Goal: Ask a question

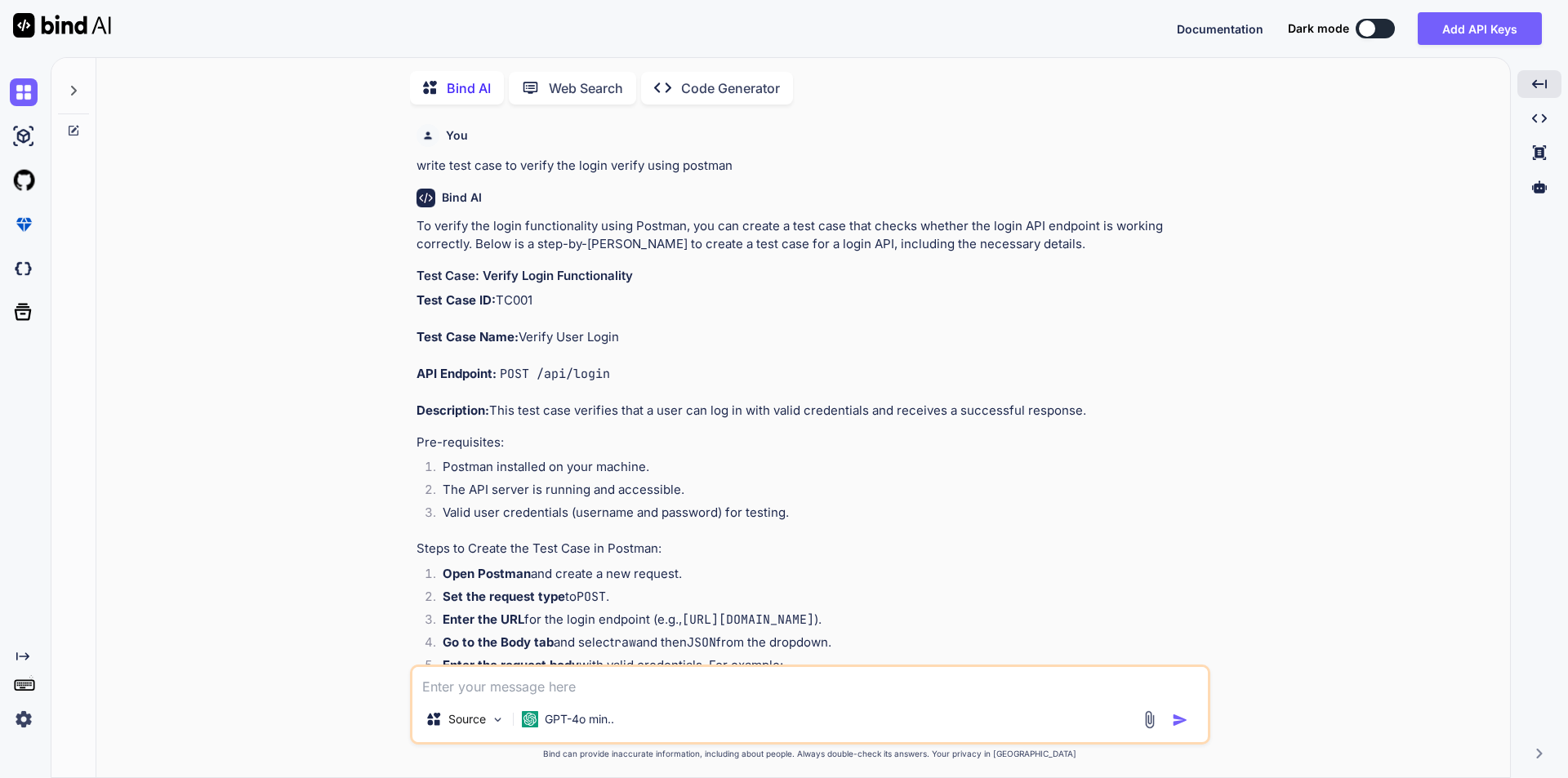
scroll to position [326, 0]
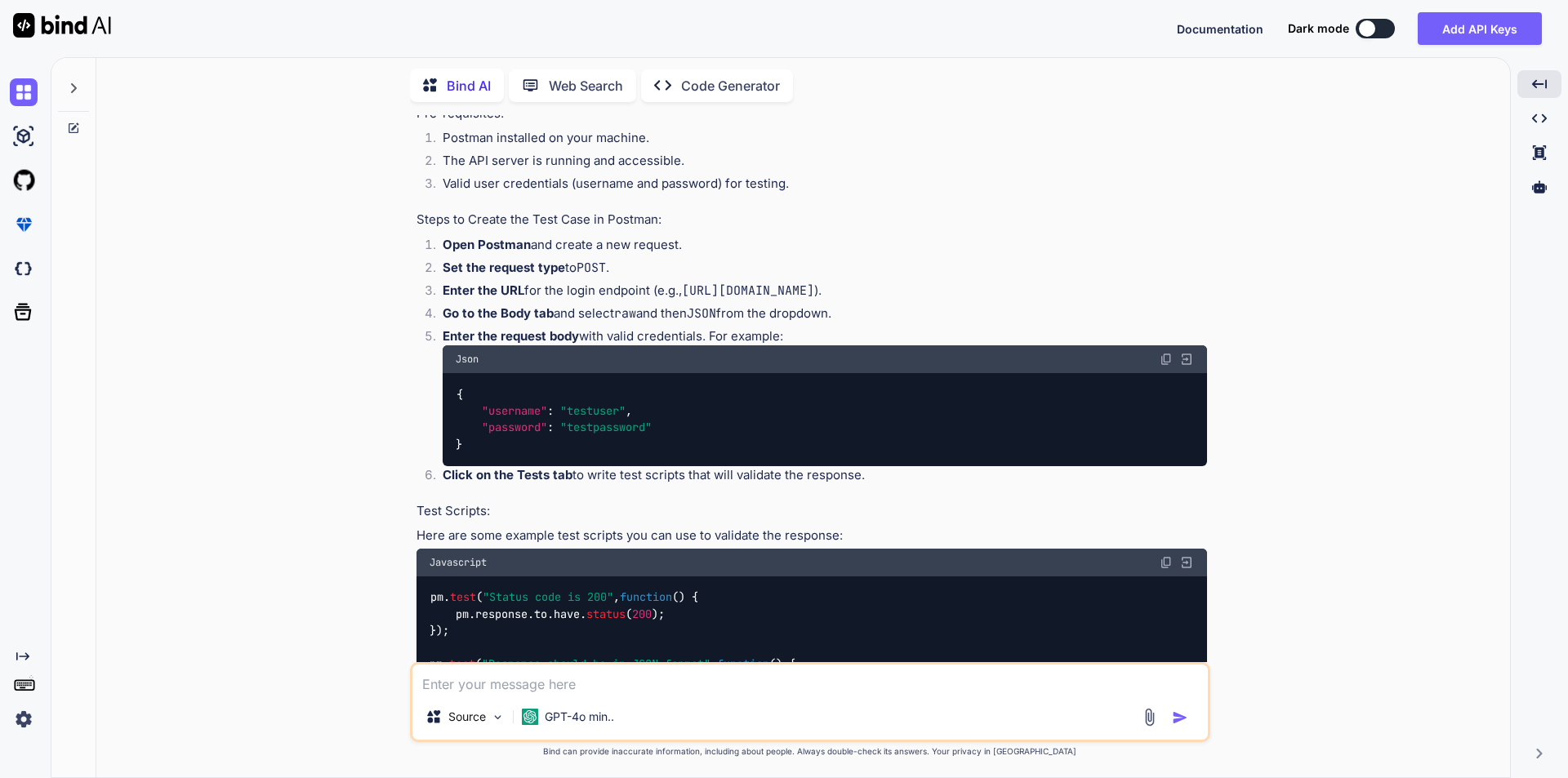
click at [598, 500] on textarea at bounding box center [811, 679] width 795 height 29
type textarea "To"
click at [1086, 364] on div "You write test case to verify the login verify using postman Bind AI To verify …" at bounding box center [810, 446] width 1401 height 662
click at [469, 79] on p "Bind AI" at bounding box center [469, 85] width 44 height 20
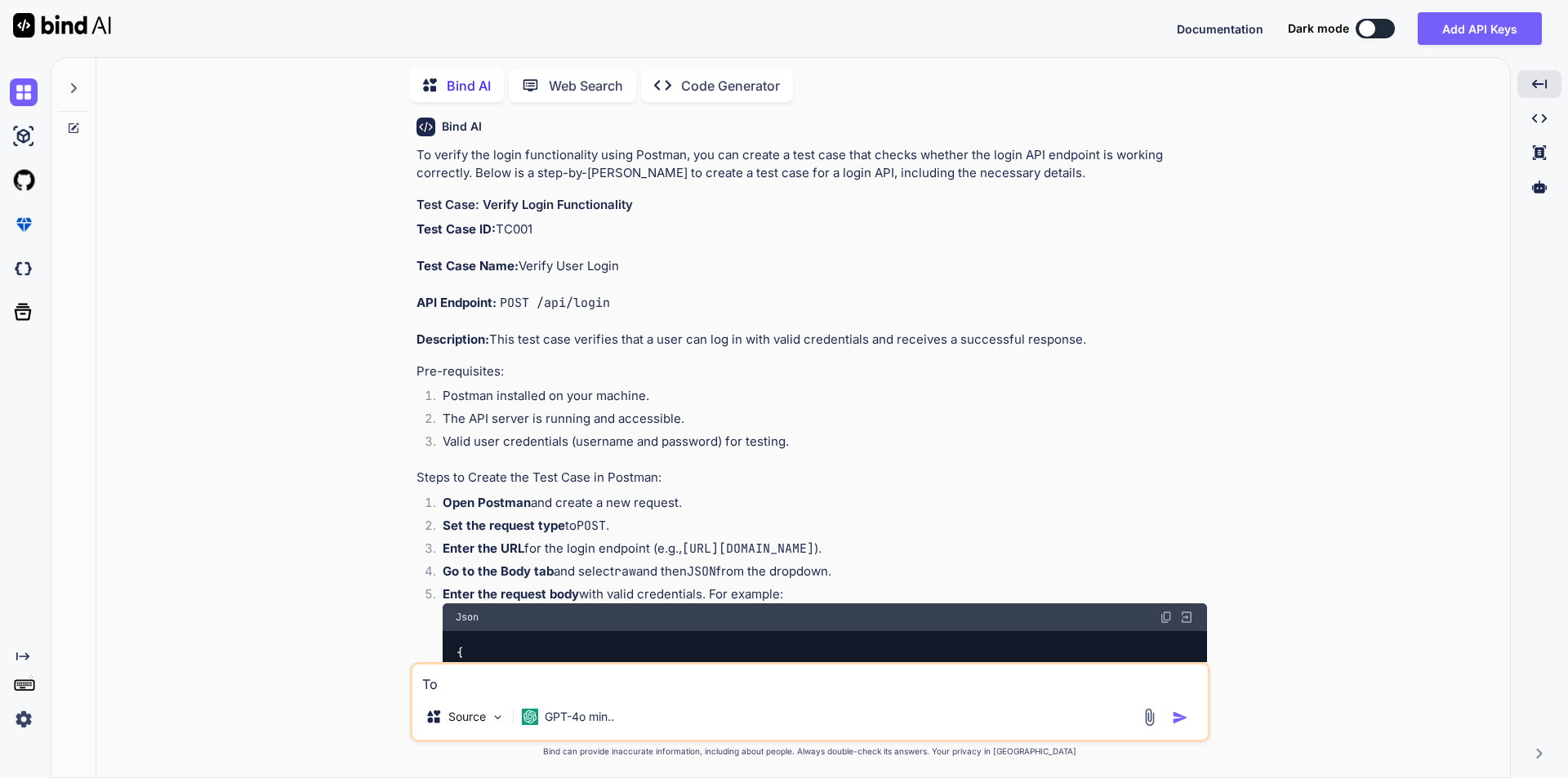
scroll to position [0, 0]
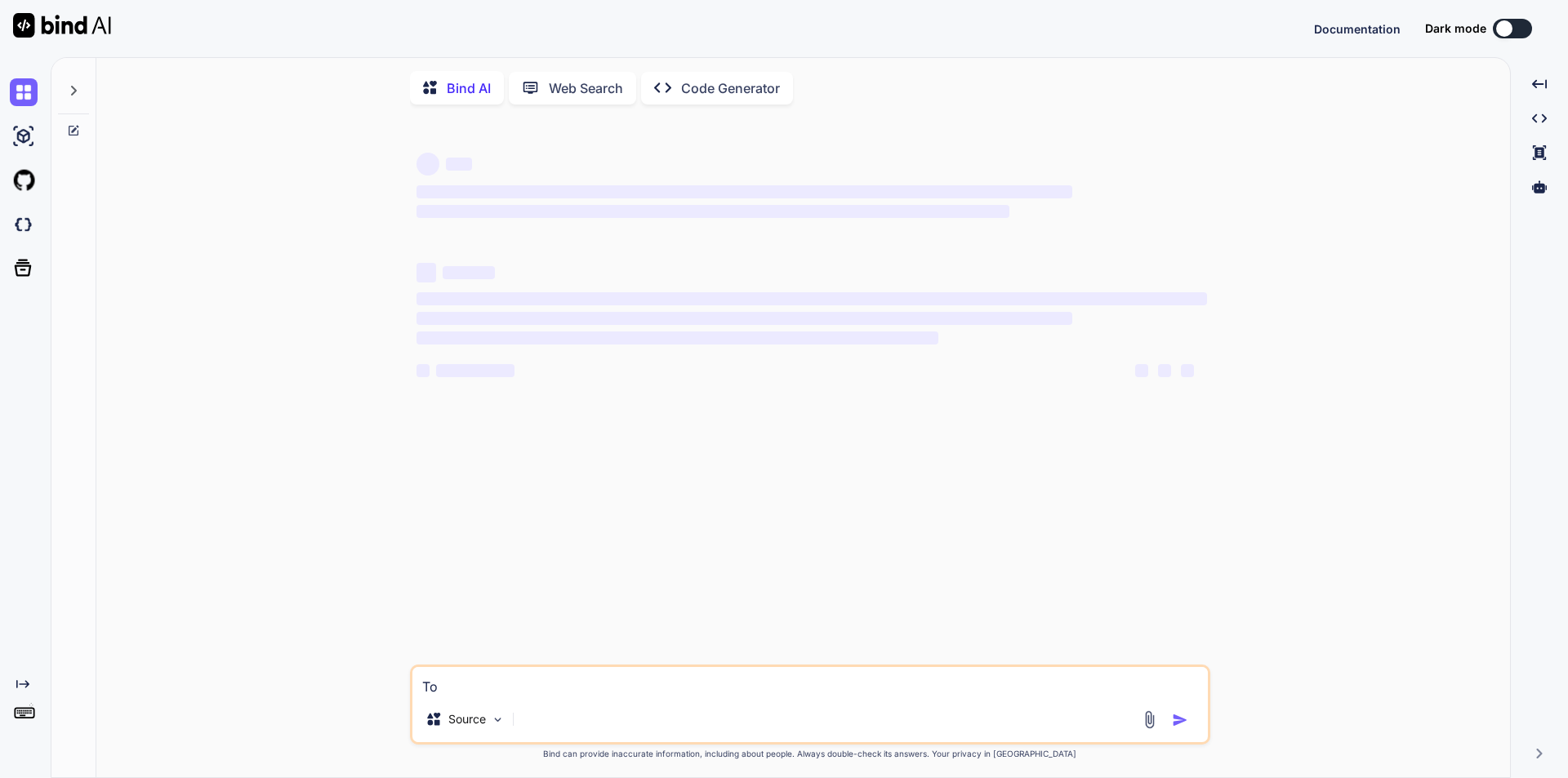
click at [456, 684] on textarea "To" at bounding box center [811, 681] width 795 height 29
type textarea "x"
type textarea "To"
type textarea "x"
type textarea "T"
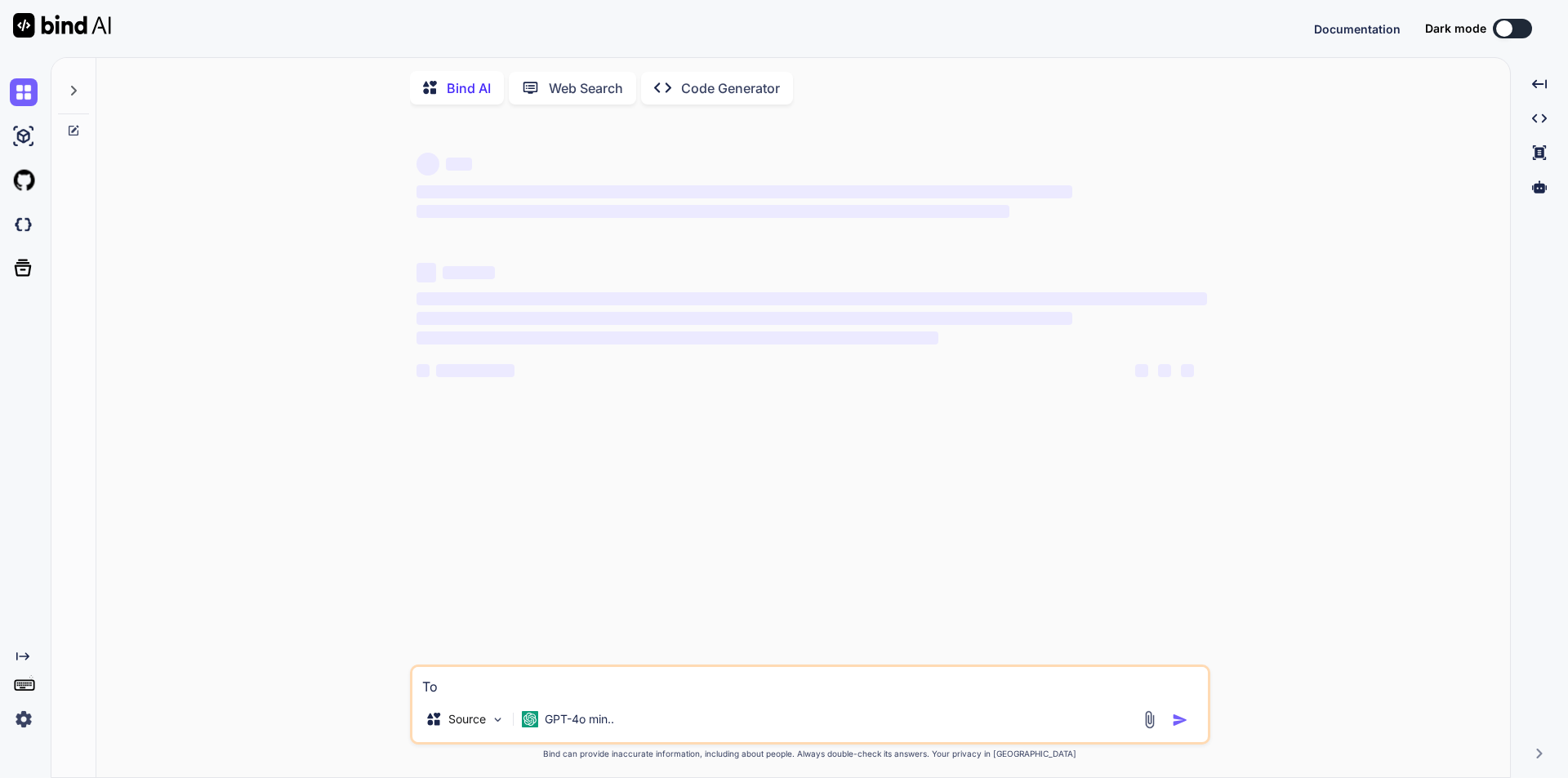
type textarea "x"
type textarea "w"
type textarea "x"
type textarea "wr"
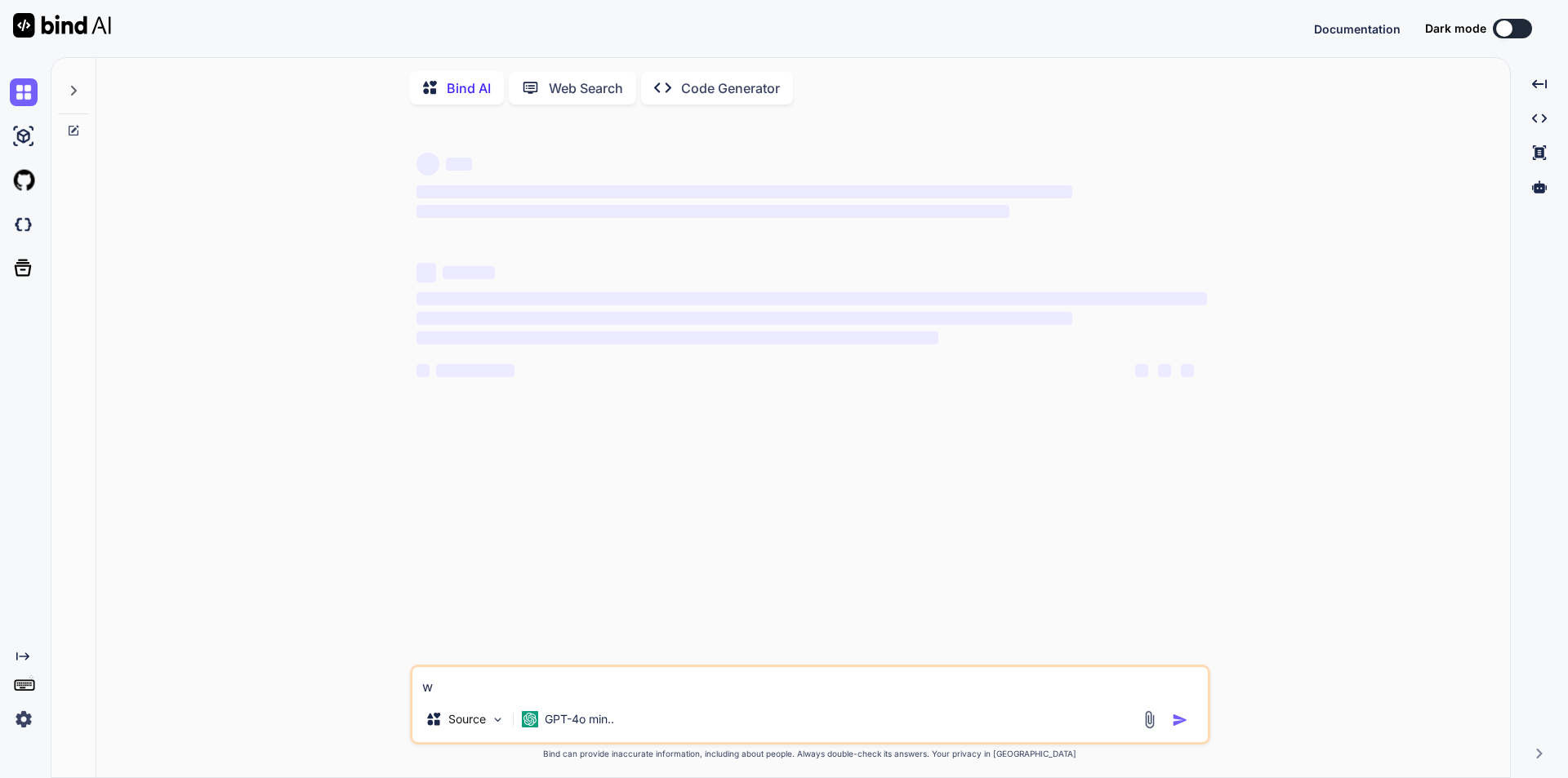
type textarea "x"
type textarea "wri"
type textarea "x"
type textarea "writ"
type textarea "x"
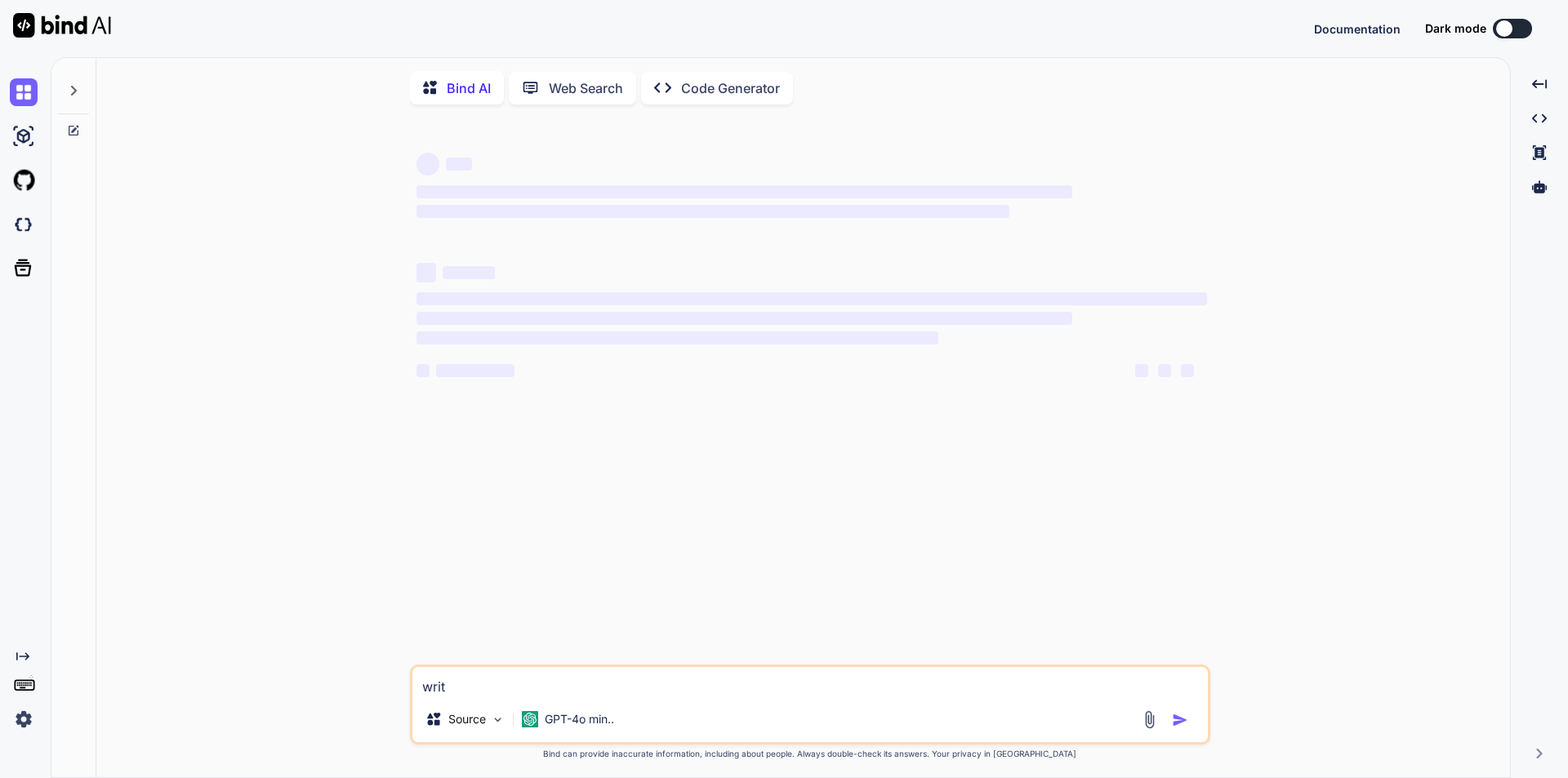
type textarea "write"
type textarea "x"
type textarea "write"
type textarea "x"
type textarea "write t"
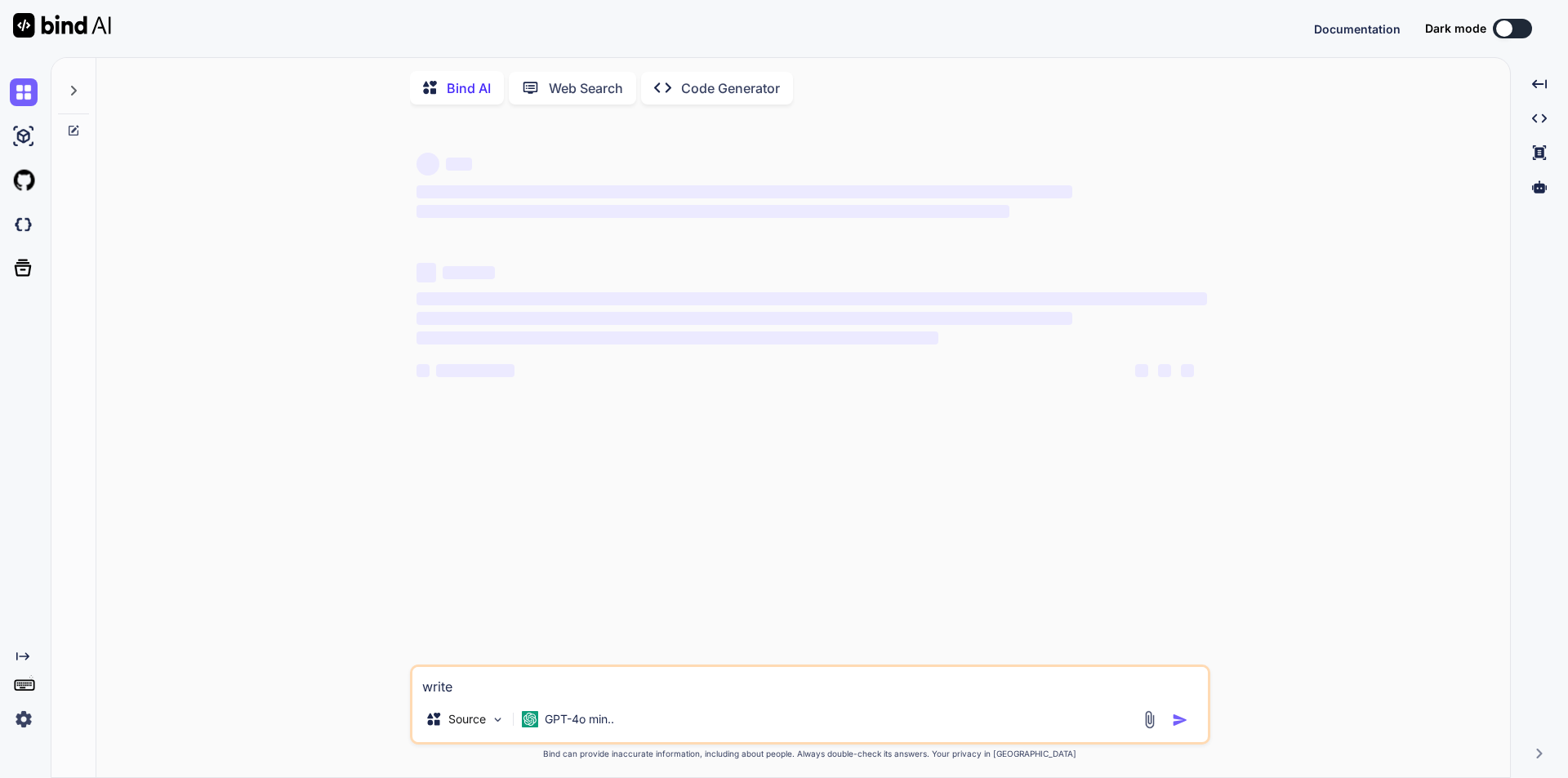
type textarea "x"
type textarea "write te"
type textarea "x"
type textarea "write teh"
type textarea "x"
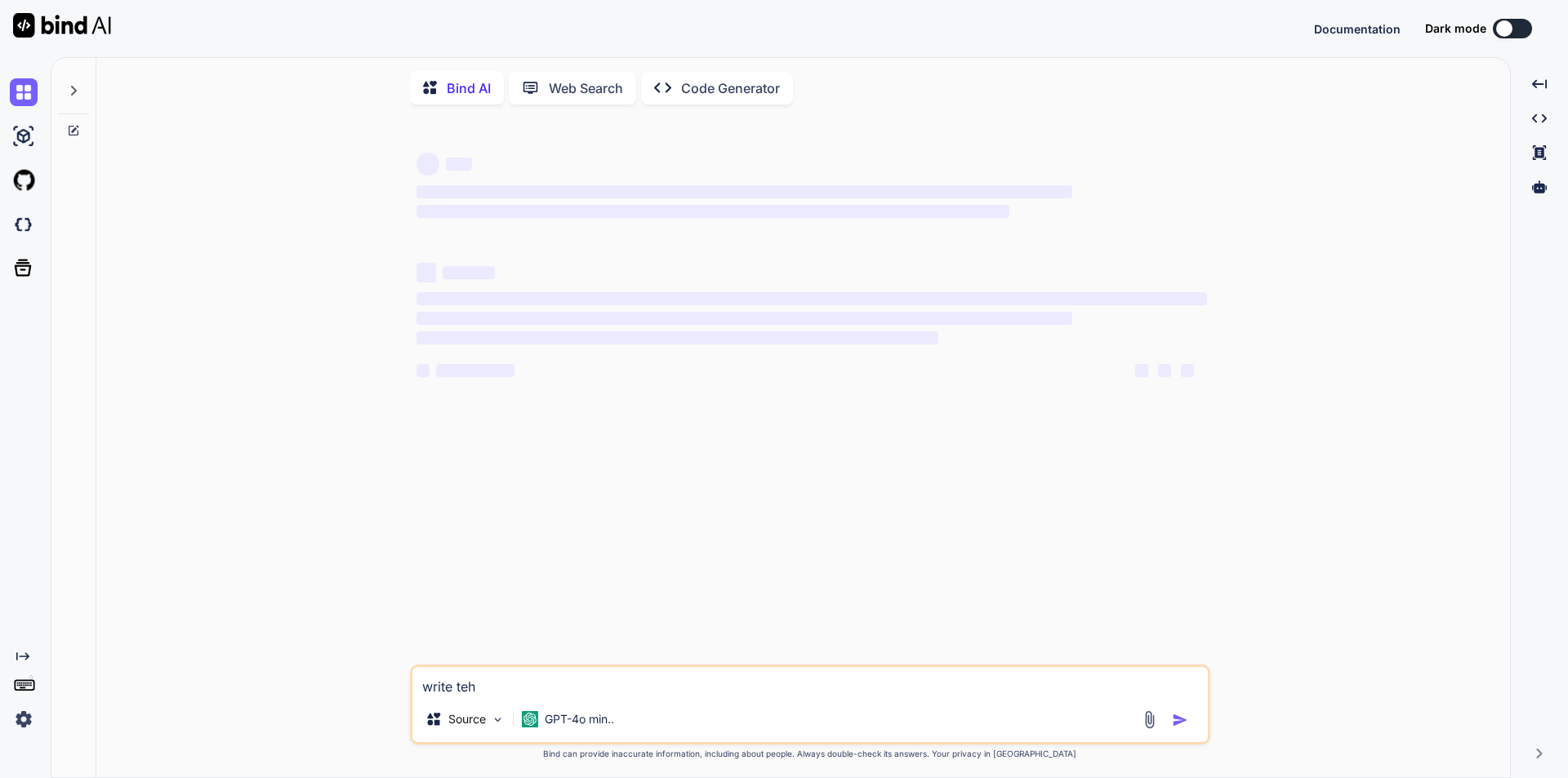
type textarea "write teh"
type textarea "x"
type textarea "write teh t"
type textarea "x"
type textarea "write teh te"
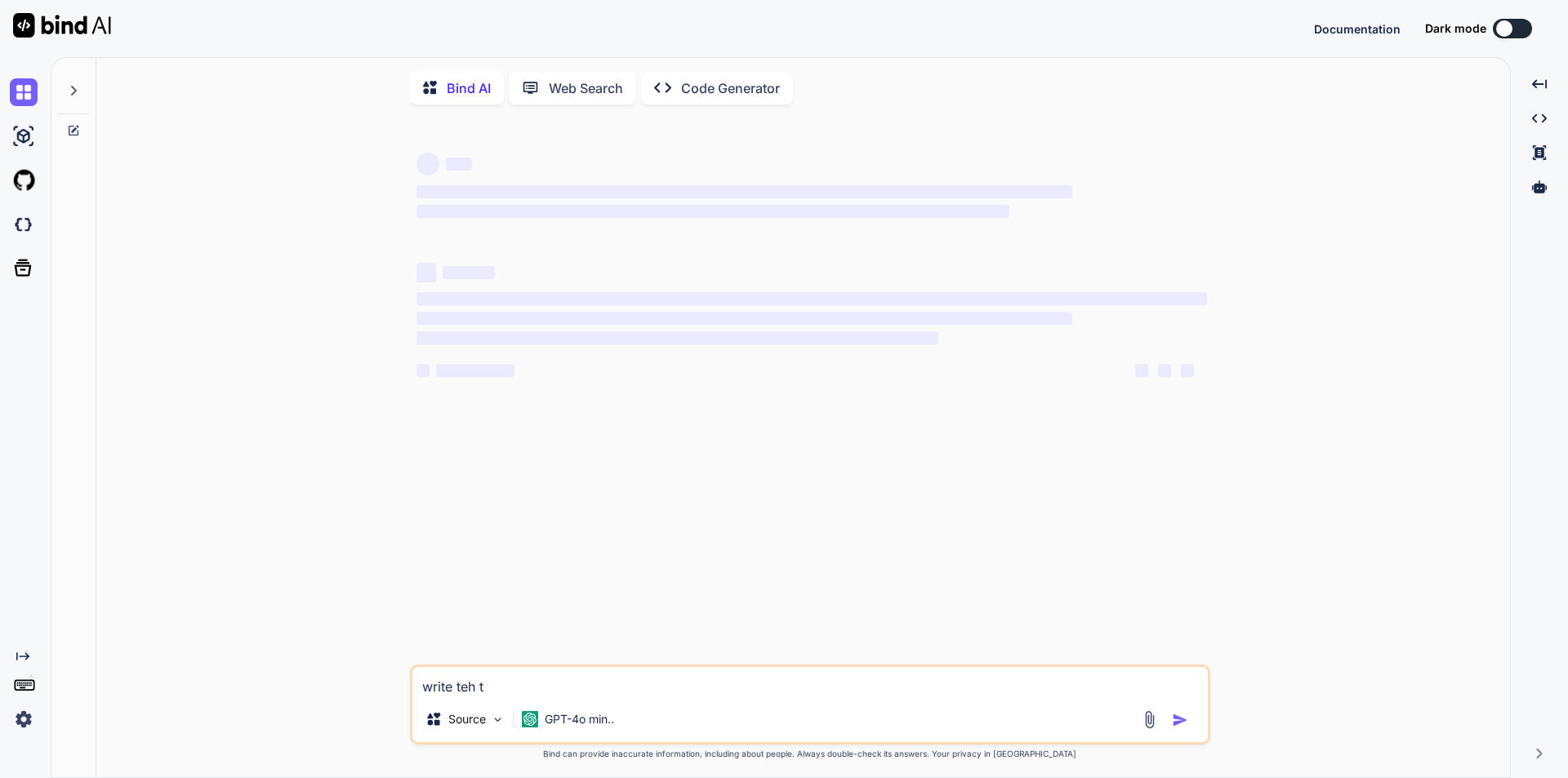
type textarea "x"
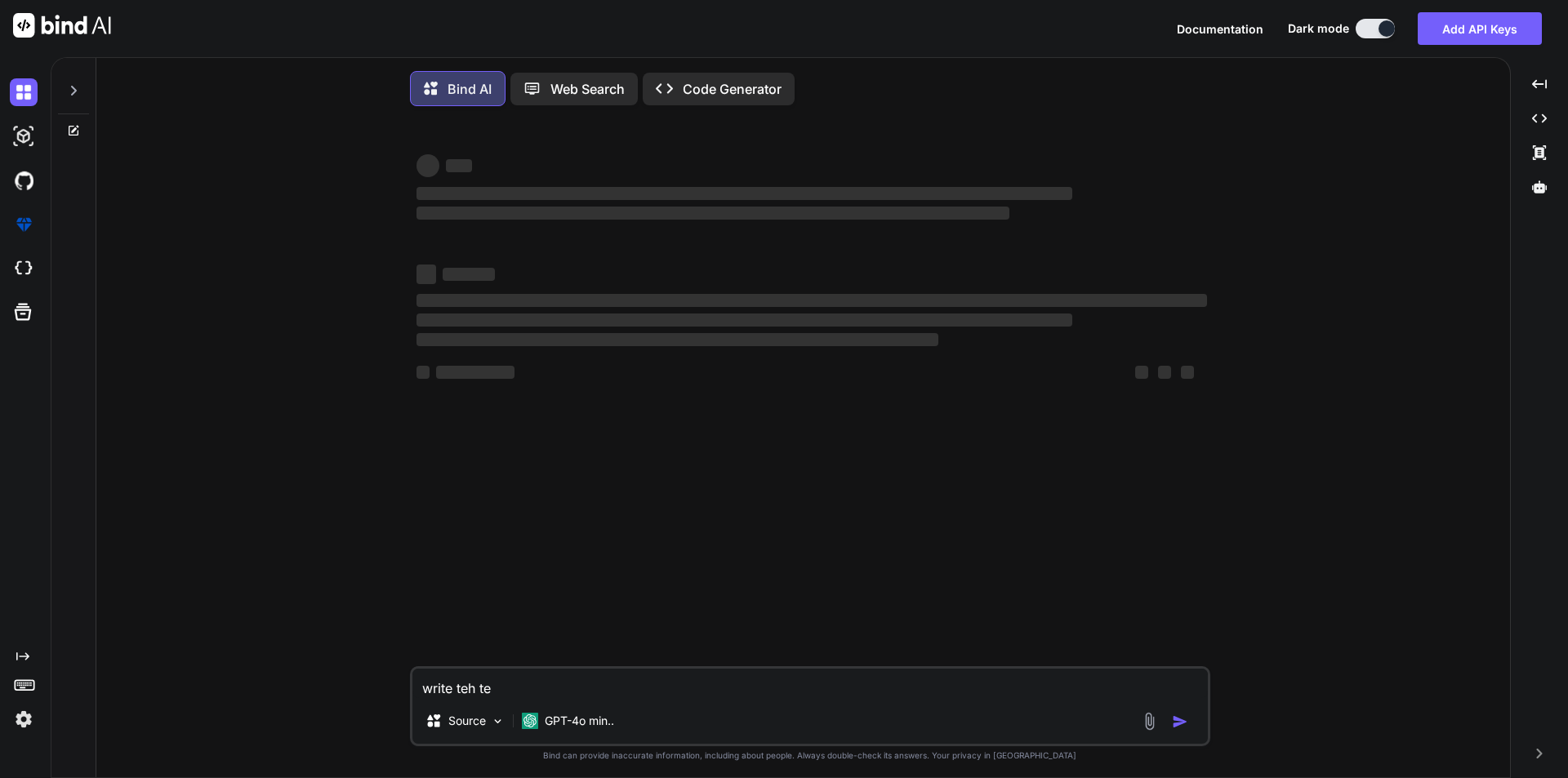
type textarea "write teh tes"
type textarea "x"
type textarea "write teh test"
type textarea "x"
type textarea "write teh test"
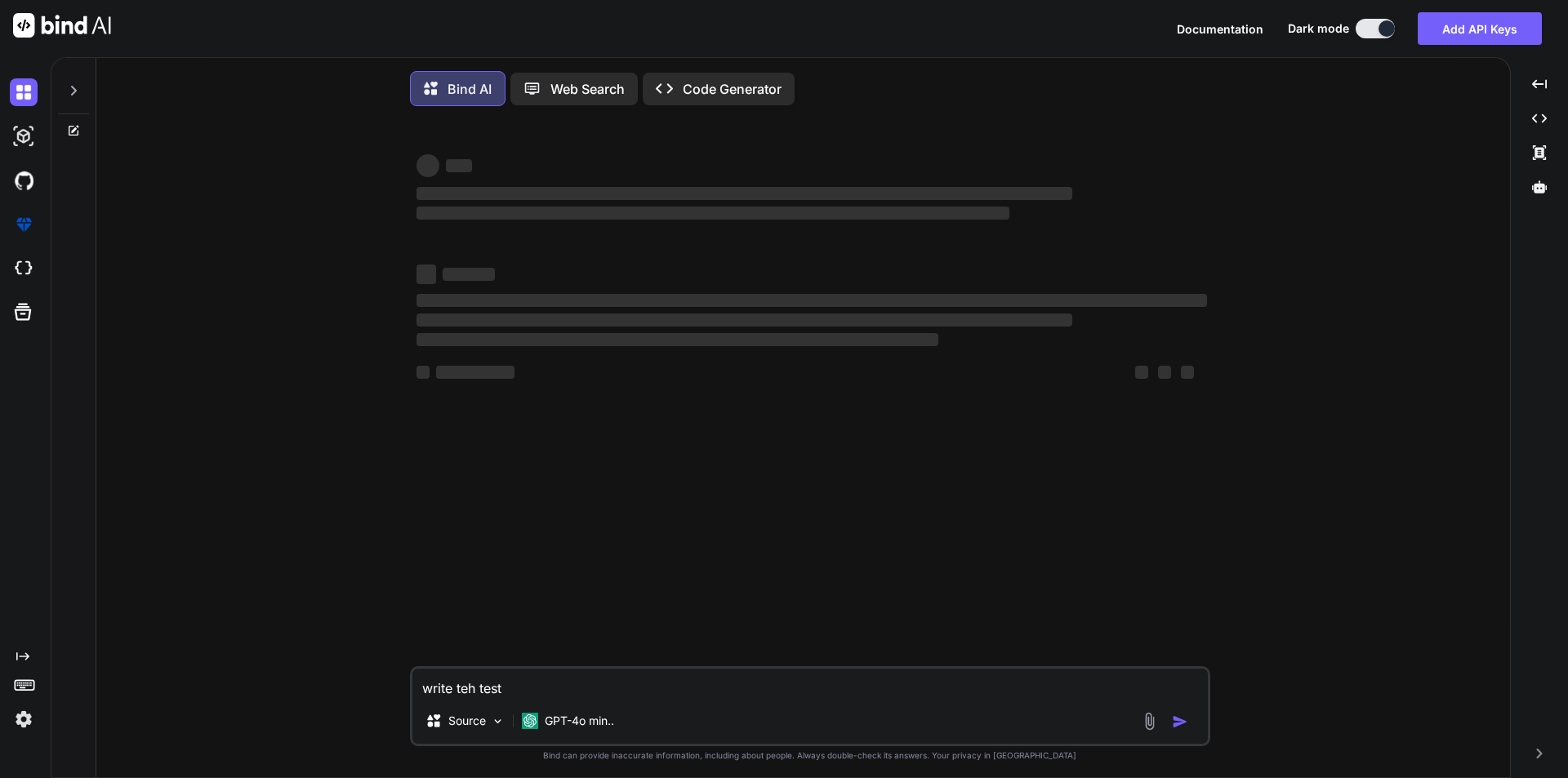
type textarea "x"
type textarea "write teh test c"
type textarea "x"
type textarea "write teh test ca"
type textarea "x"
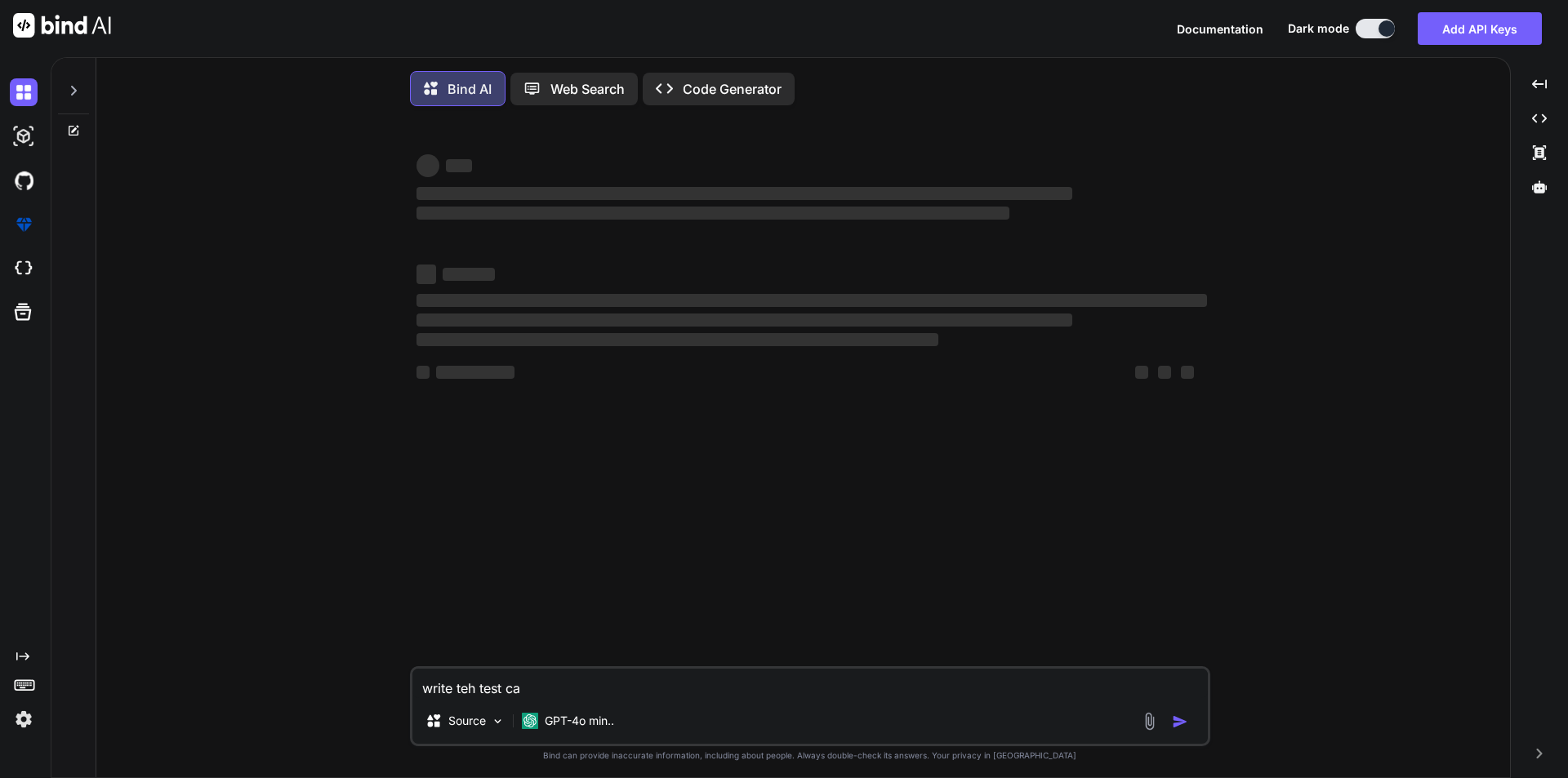
type textarea "write teh test cas"
type textarea "x"
type textarea "write teh test case"
type textarea "x"
type textarea "write teh test case"
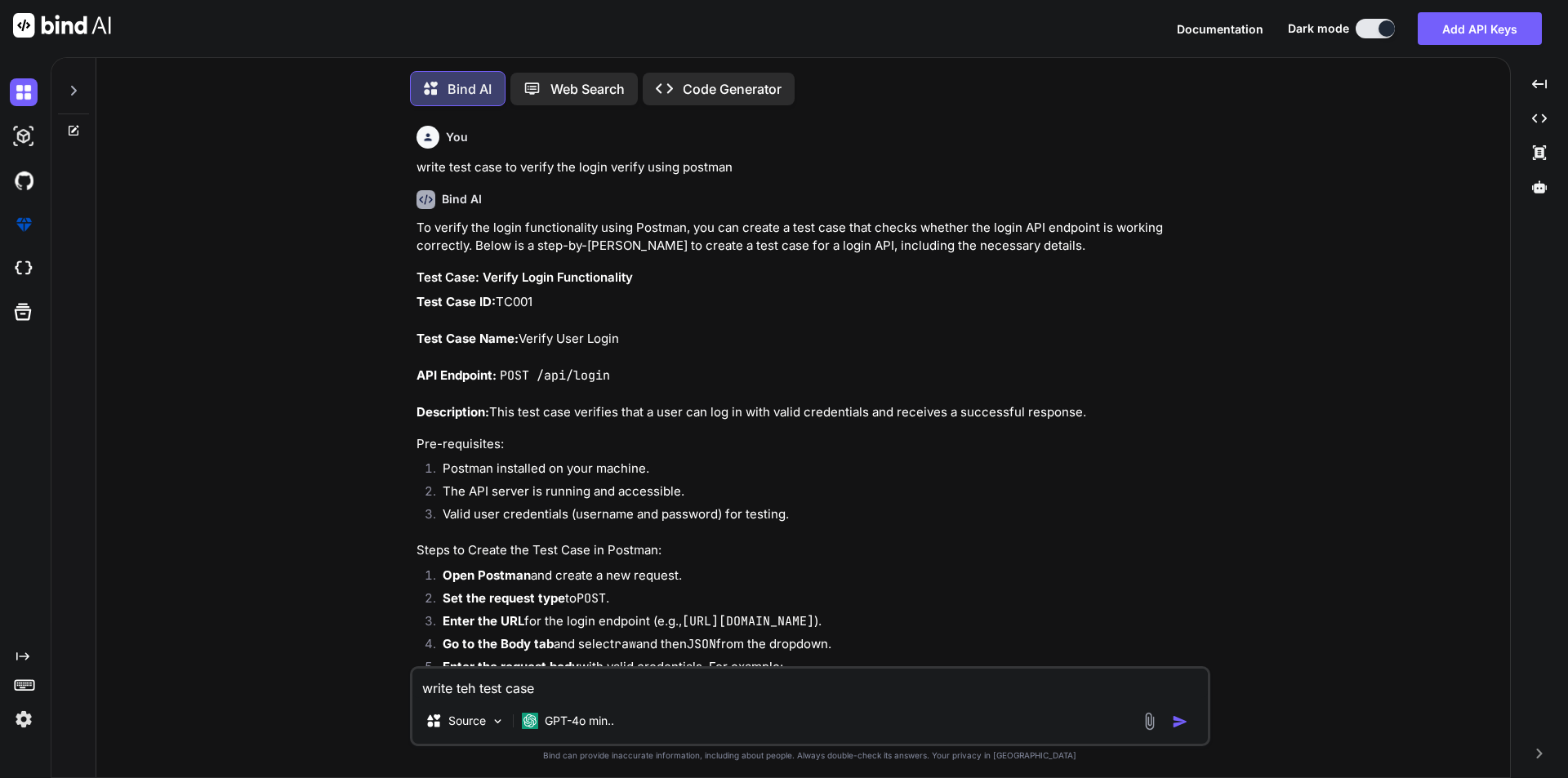
scroll to position [9, 0]
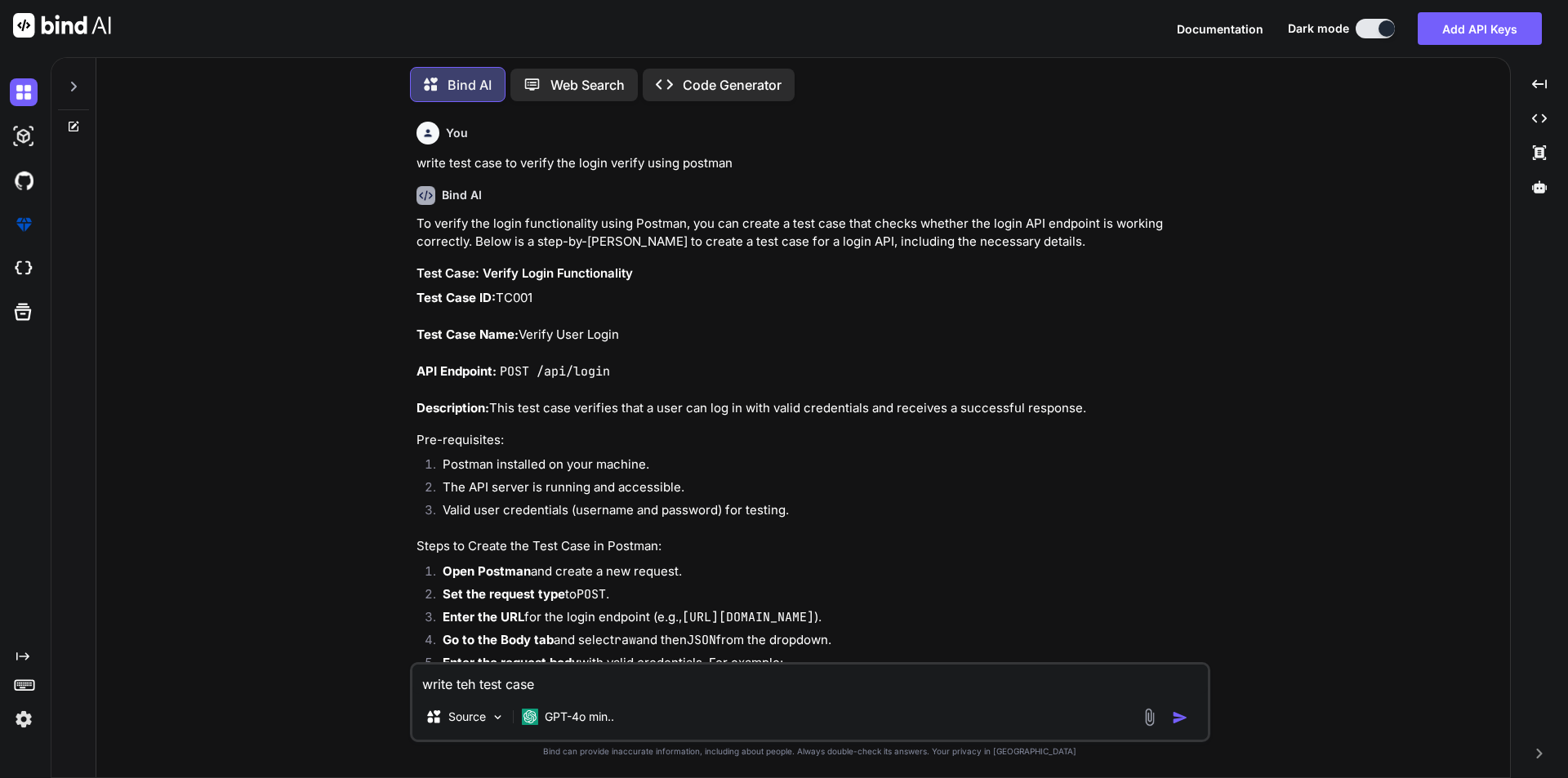
type textarea "x"
click at [468, 687] on textarea "write teh test case" at bounding box center [811, 679] width 795 height 29
type textarea "write ttest case"
type textarea "x"
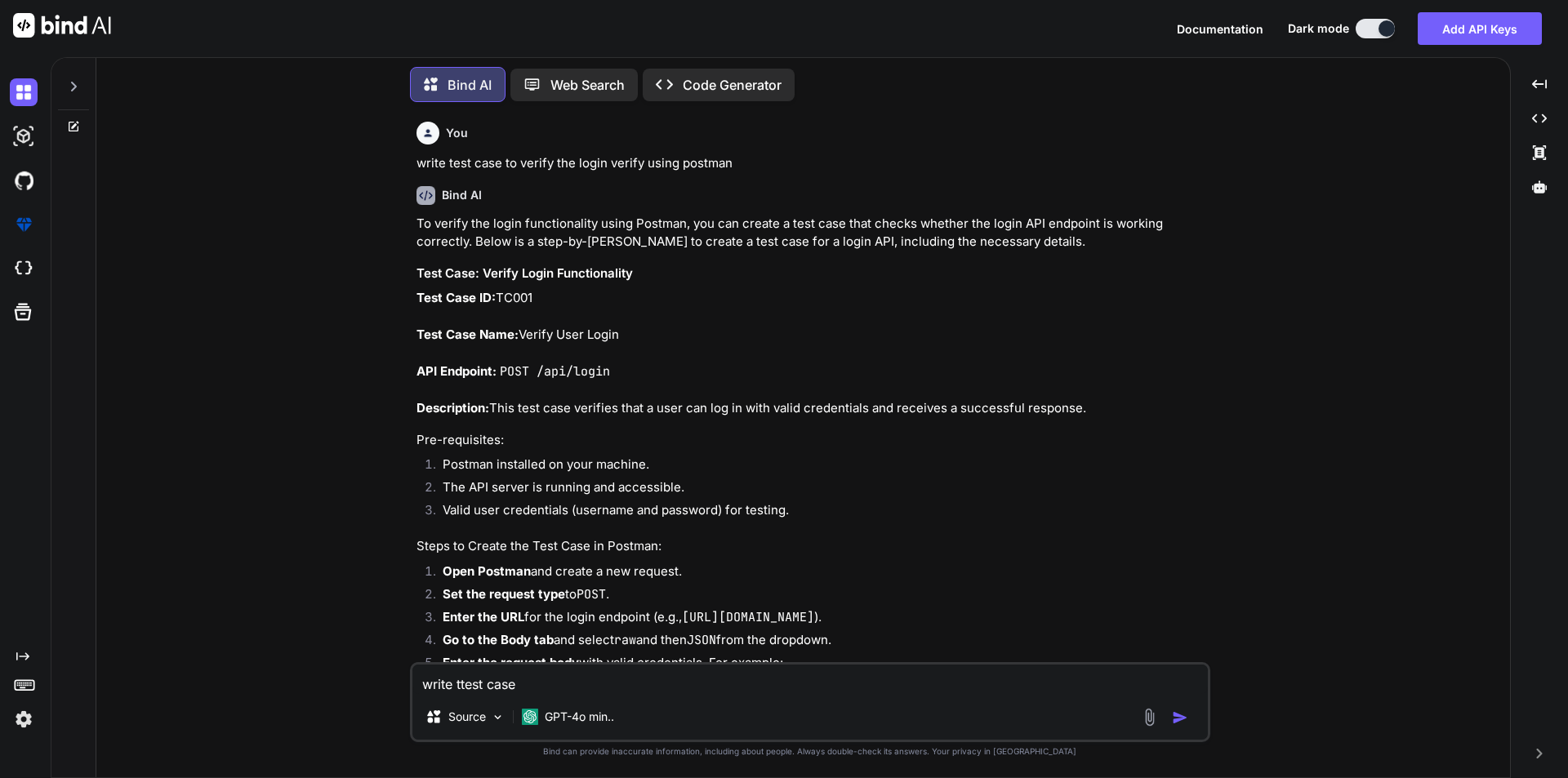
type textarea "write thtest case"
type textarea "x"
type textarea "write thetest case"
type textarea "x"
type textarea "write the test case"
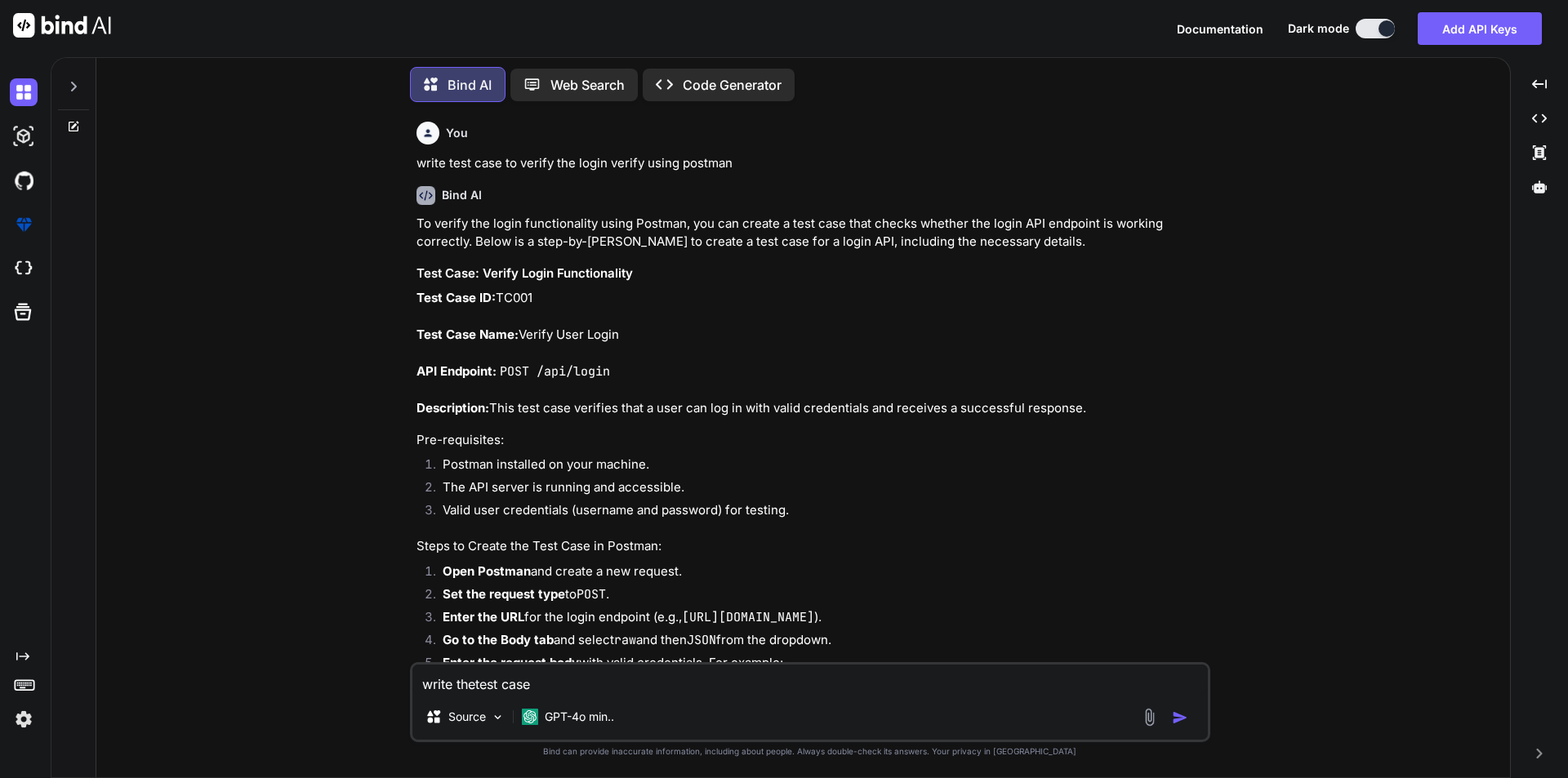
type textarea "x"
click at [564, 675] on textarea "write the test case" at bounding box center [811, 679] width 795 height 29
type textarea "write the test case t"
type textarea "x"
type textarea "write the test case to"
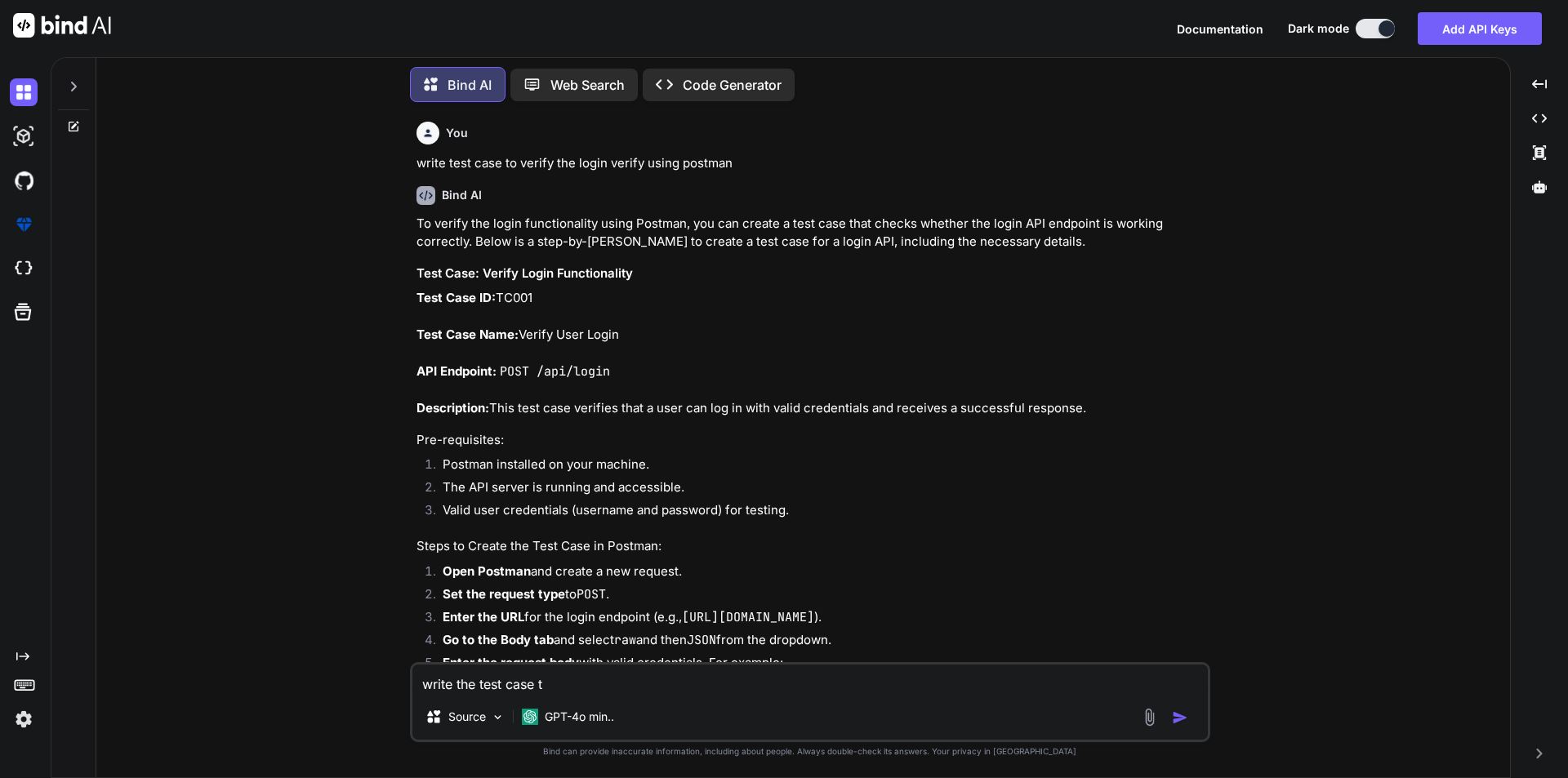
type textarea "x"
type textarea "write the test case to"
type textarea "x"
type textarea "write the test case to v"
type textarea "x"
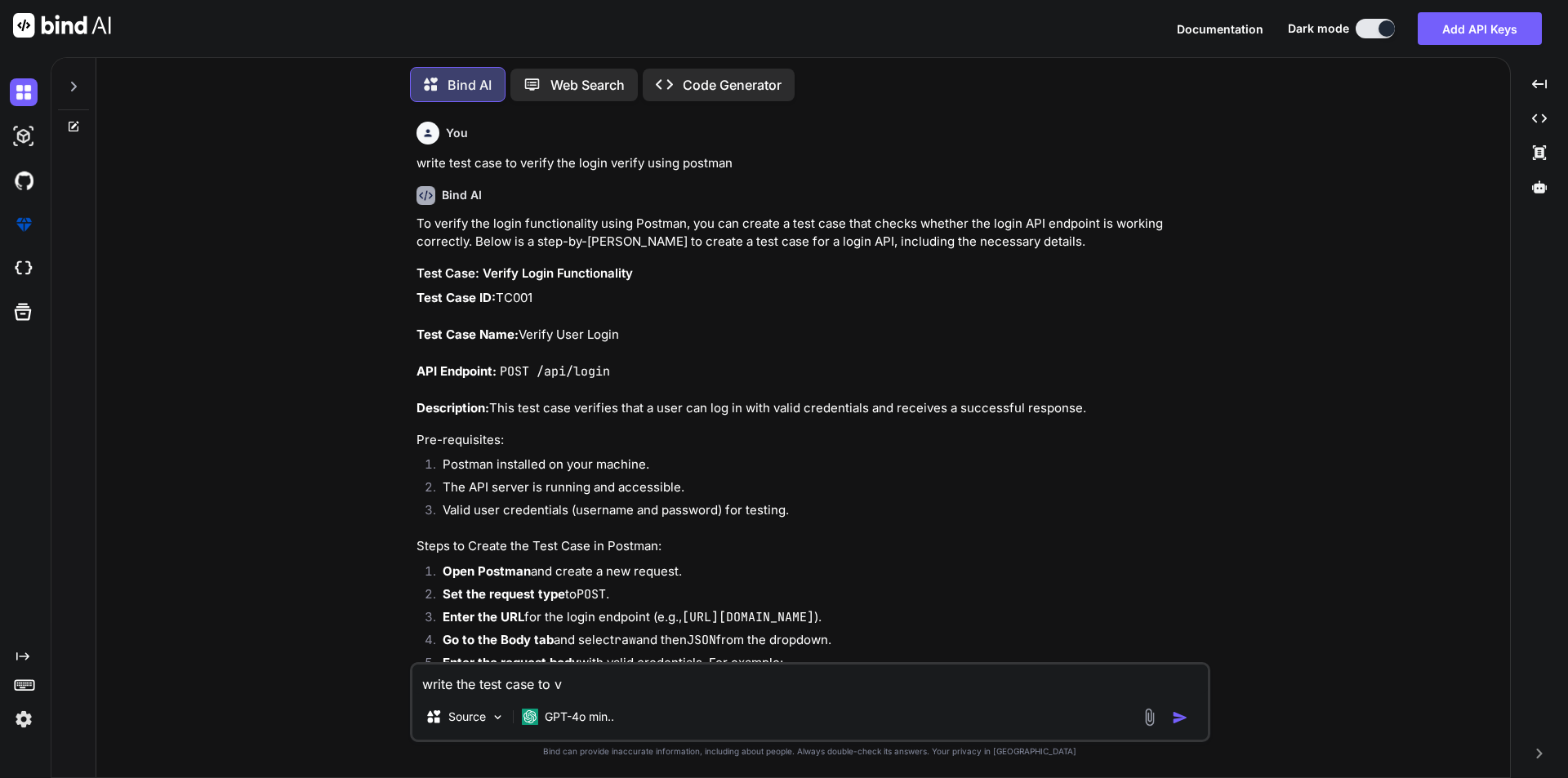
type textarea "write the test case to ve"
type textarea "x"
type textarea "write the test case to ver"
type textarea "x"
type textarea "write the test case to veri"
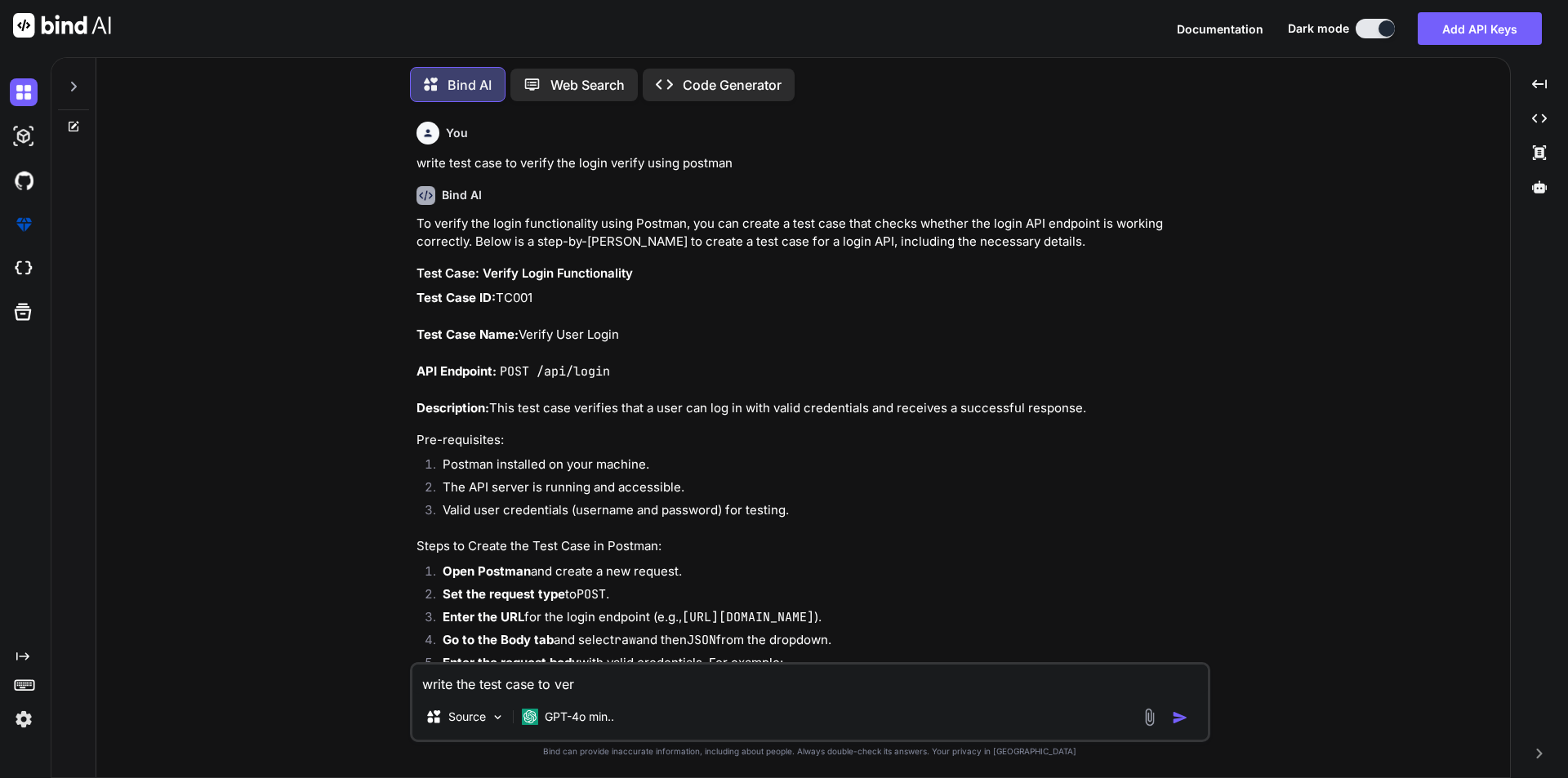
type textarea "x"
type textarea "write the test case to verif"
type textarea "x"
type textarea "write the test case to verify"
type textarea "x"
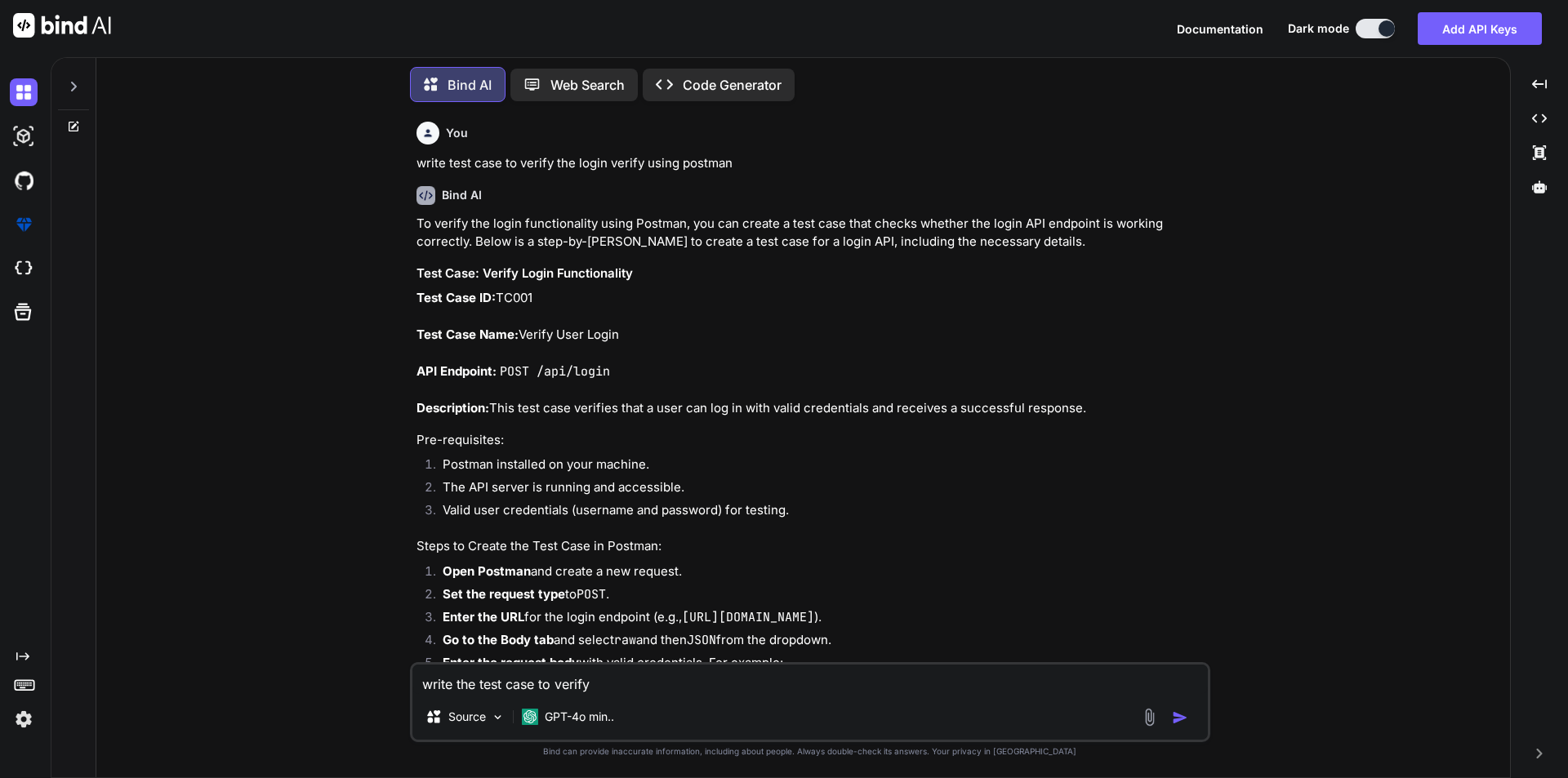
type textarea "write the test case to verify"
type textarea "x"
type textarea "write the test case to verify u"
type textarea "x"
type textarea "write the test case to verify up"
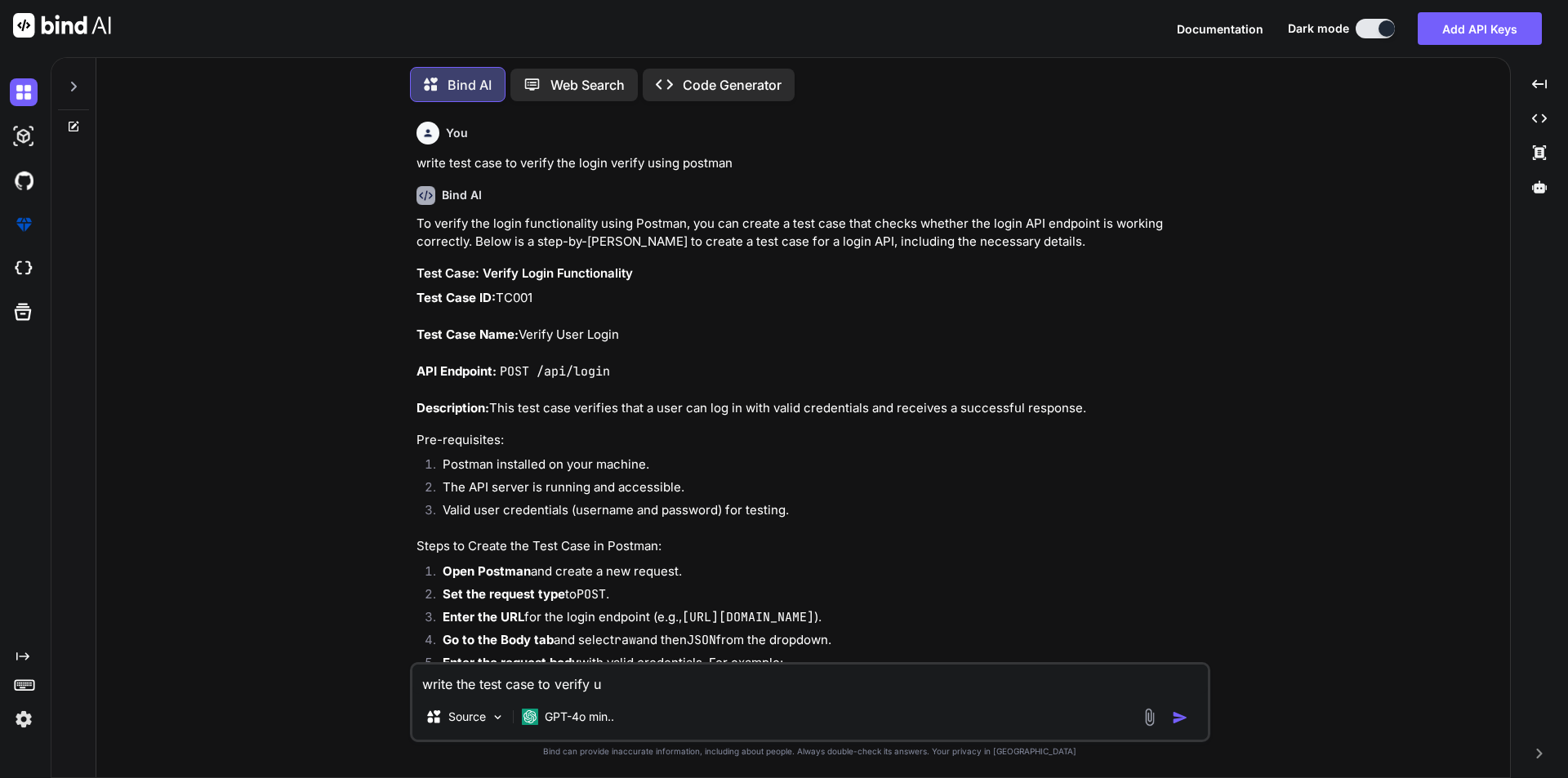
type textarea "x"
type textarea "write the test case to verify upd"
type textarea "x"
type textarea "write the test case to verify upda"
type textarea "x"
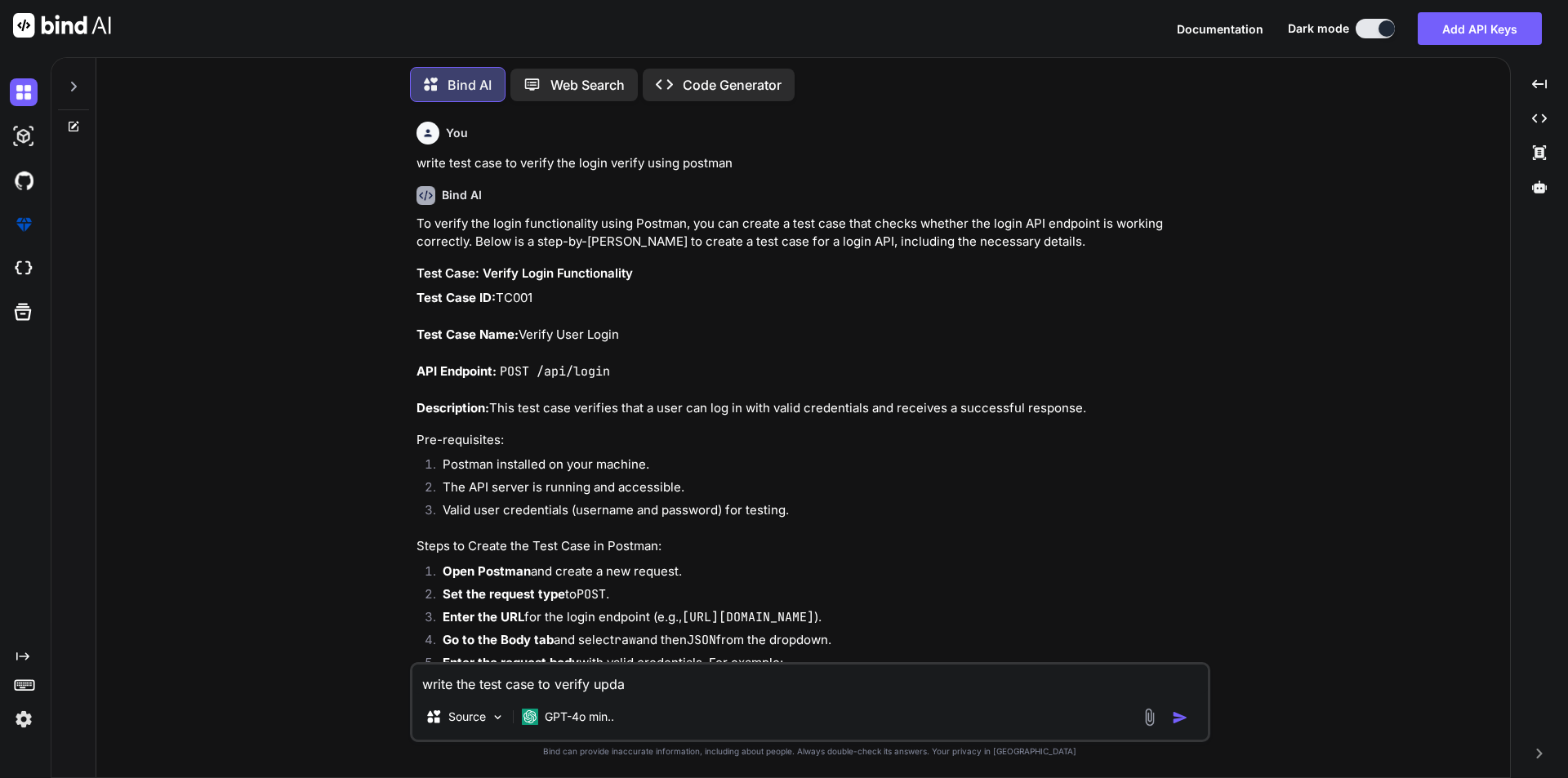
type textarea "write the test case to verify updat"
type textarea "x"
type textarea "write the test case to verify update"
type textarea "x"
type textarea "write the test case to verify update"
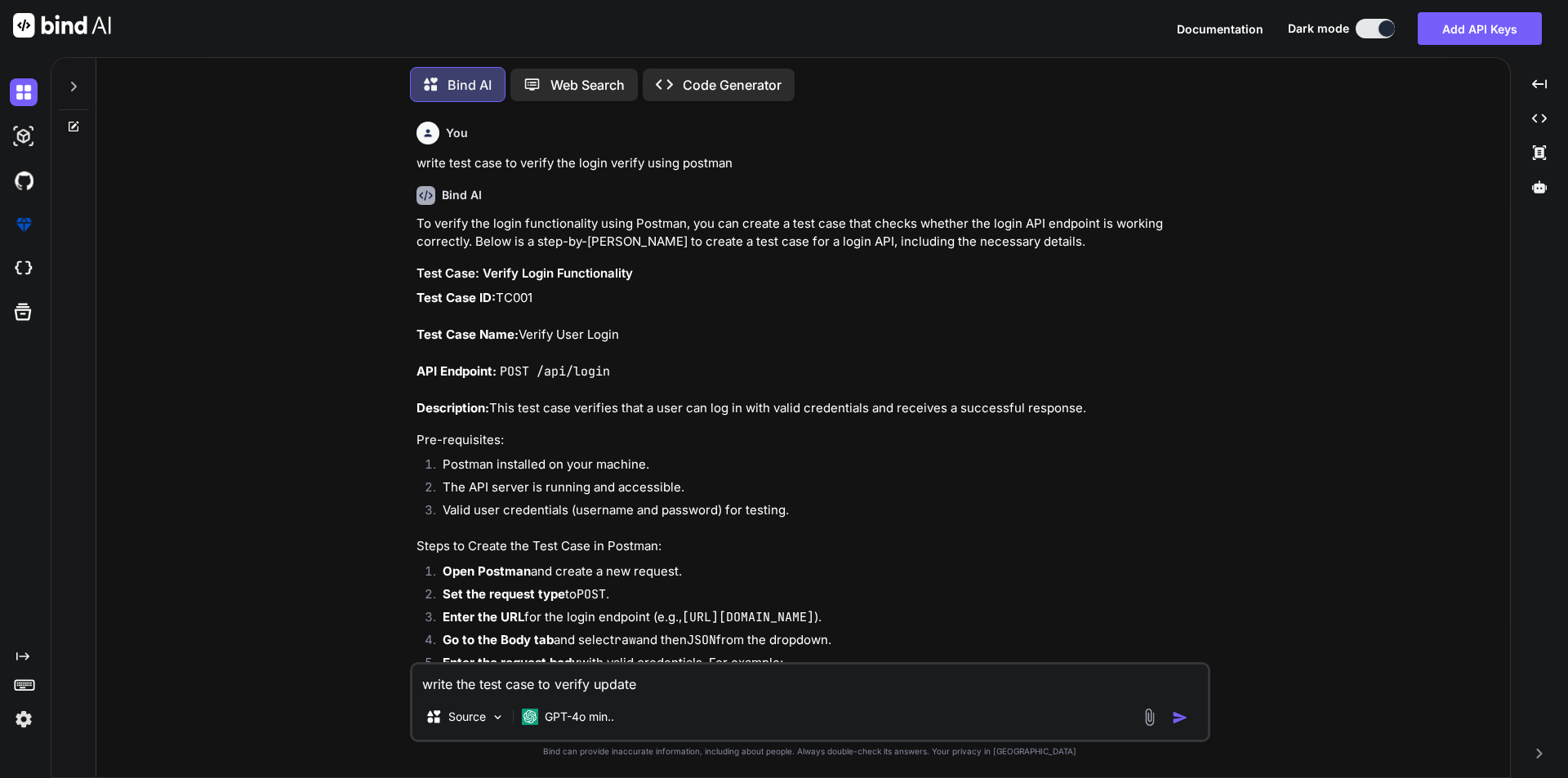
type textarea "x"
type textarea "write the test case to verify update p"
type textarea "x"
type textarea "write the test case to verify update pr"
type textarea "x"
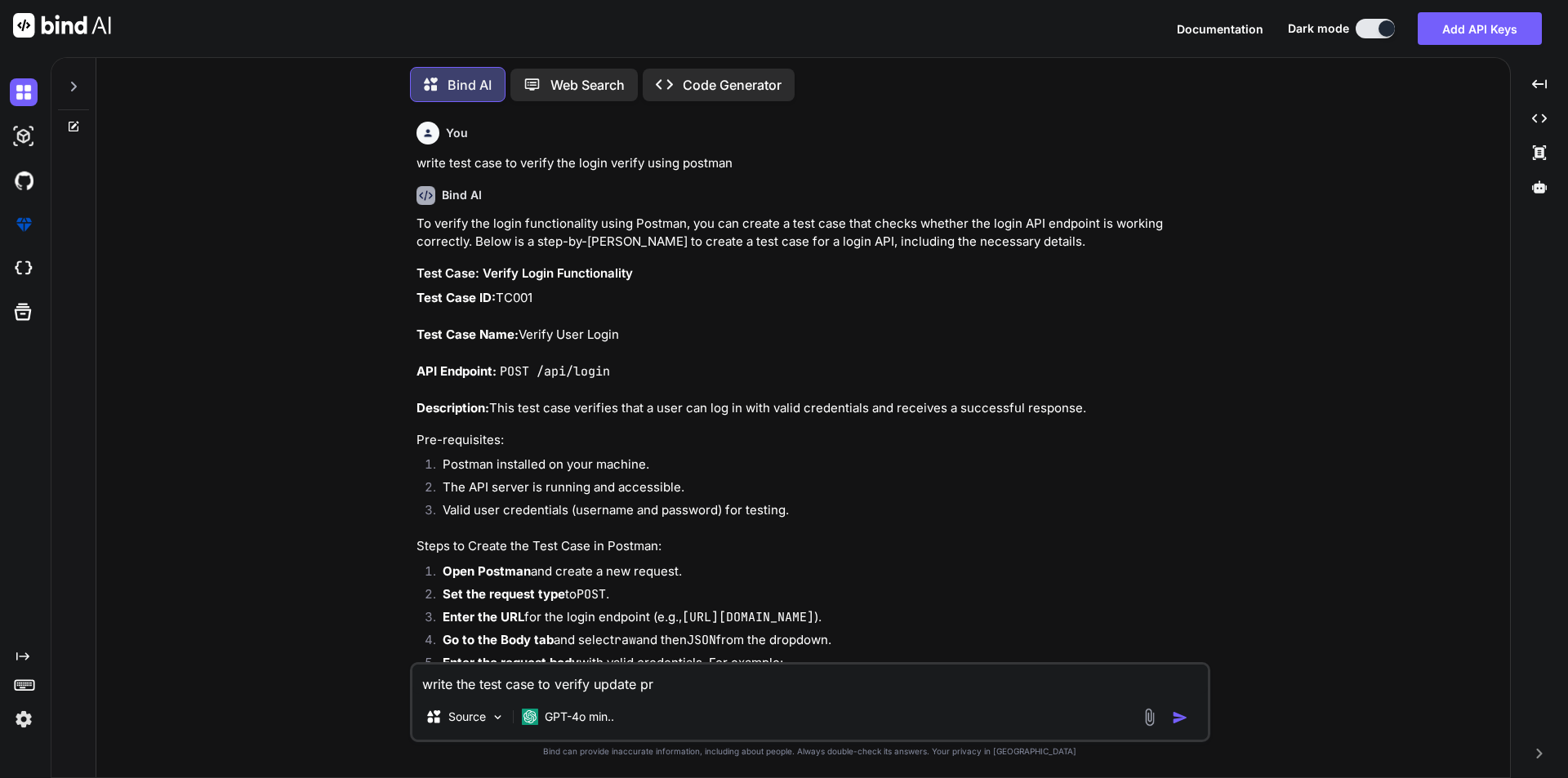
type textarea "write the test case to verify update pro"
type textarea "x"
type textarea "write the test case to verify update prof"
type textarea "x"
type textarea "write the test case to verify update profi"
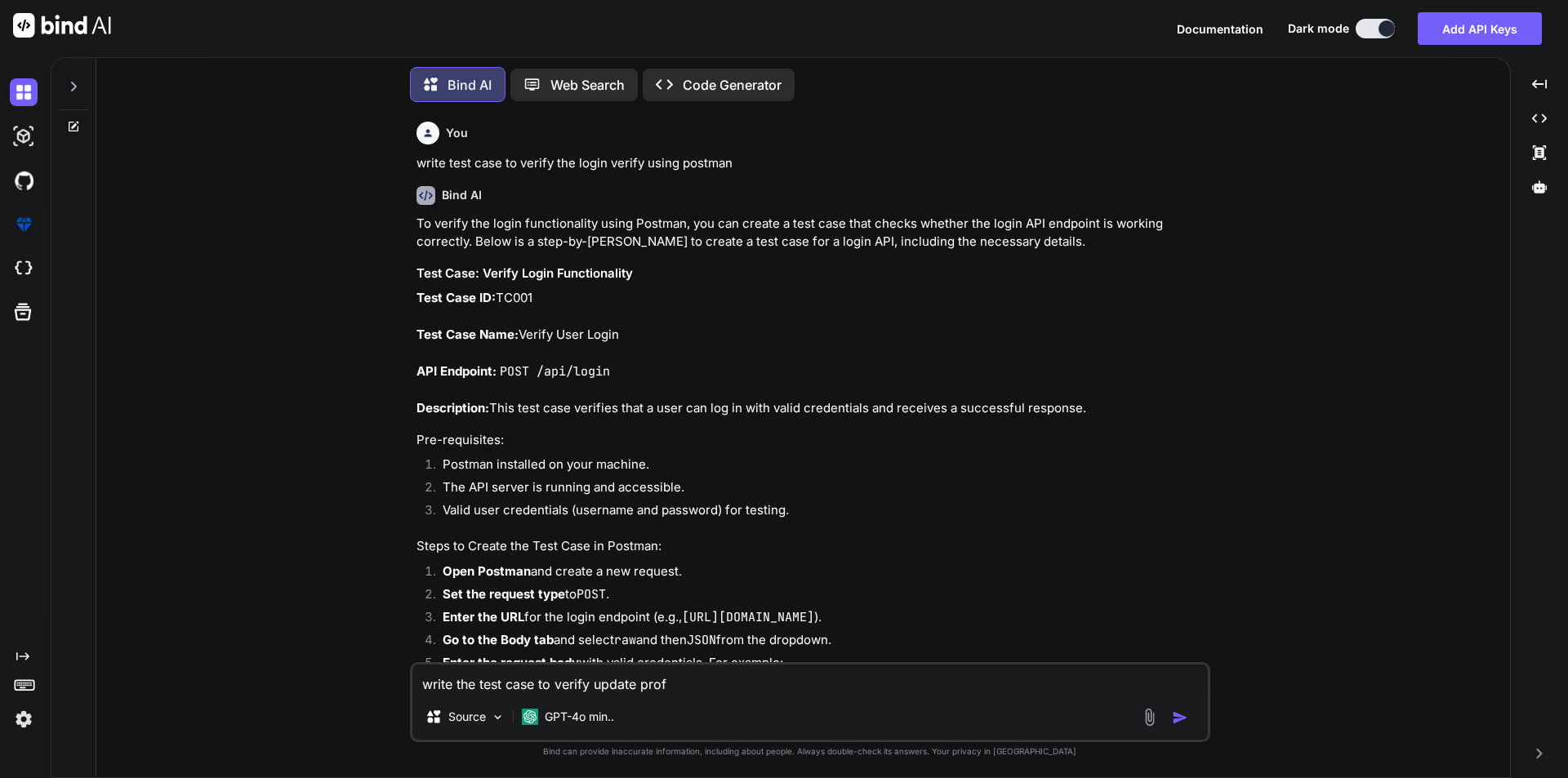
type textarea "x"
type textarea "write the test case to verify update profil"
type textarea "x"
type textarea "write the test case to verify update profile"
type textarea "x"
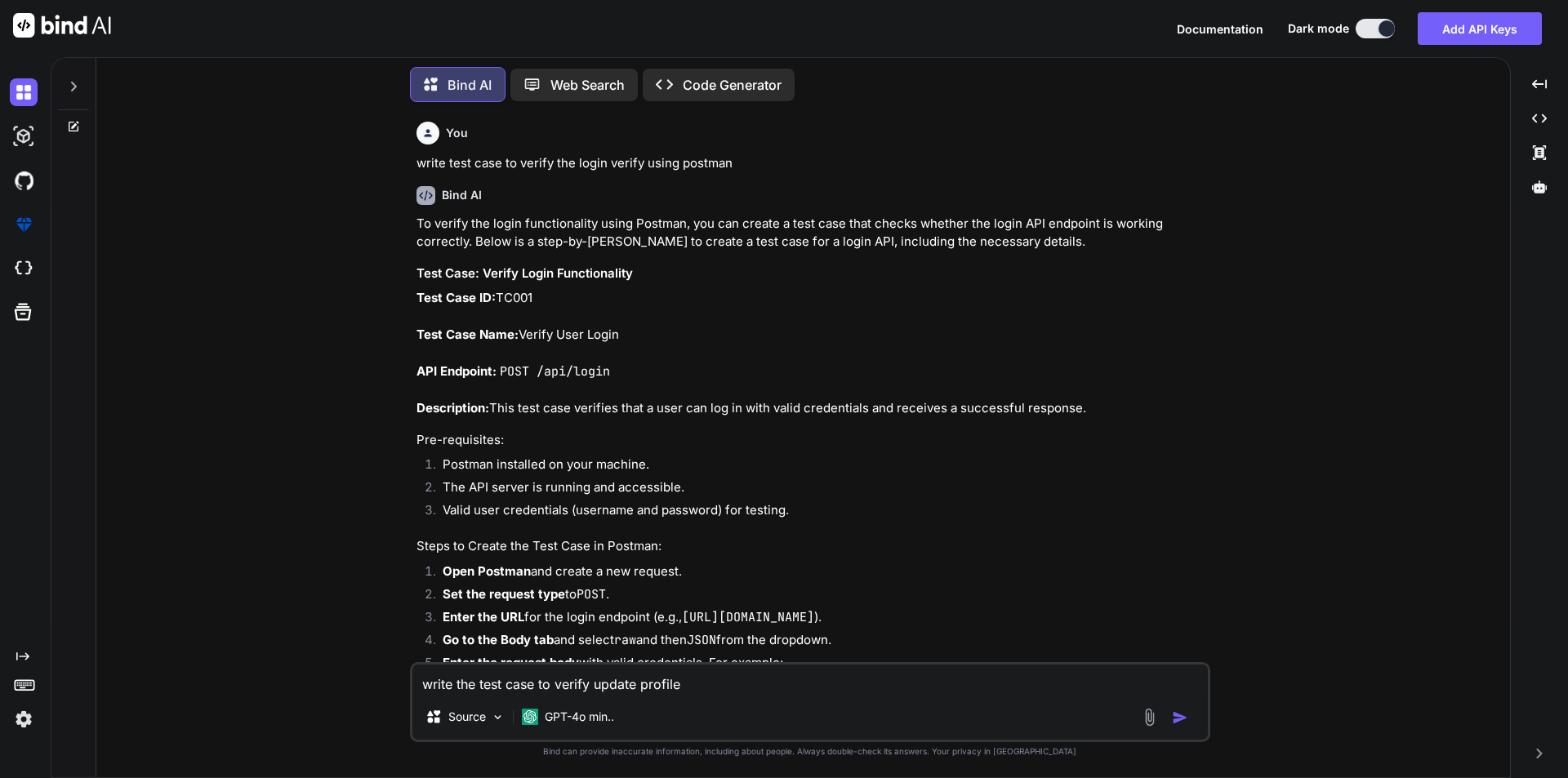
type textarea "write the test case to verify update profile"
type textarea "x"
type textarea "write the test case to verify update profile u"
type textarea "x"
type textarea "write the test case to verify update profile us"
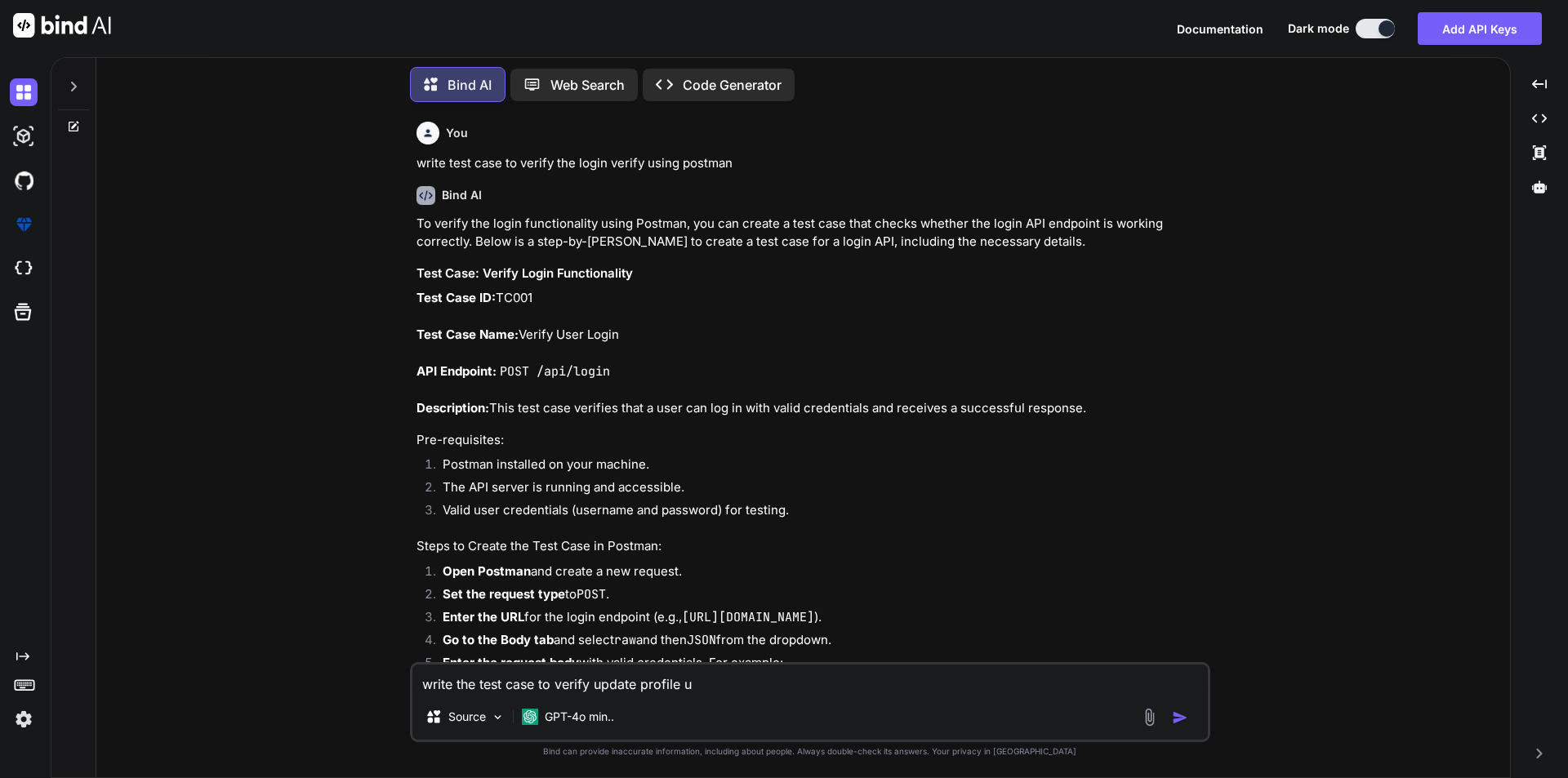
type textarea "x"
type textarea "write the test case to verify update profile usi"
type textarea "x"
type textarea "write the test case to verify update profile usin"
type textarea "x"
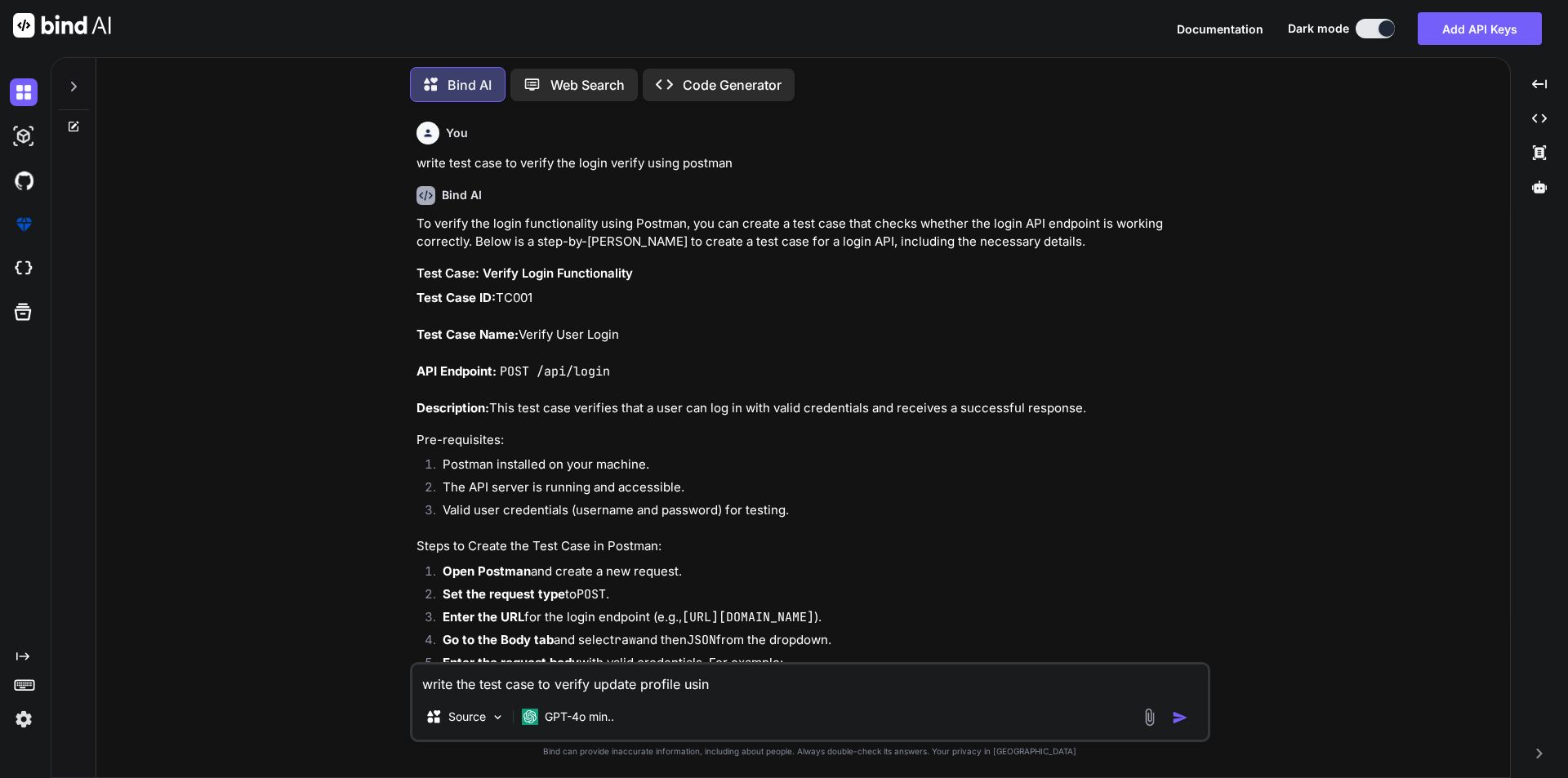
type textarea "write the test case to verify update profile using"
type textarea "x"
type textarea "write the test case to verify update profile using"
type textarea "x"
type textarea "write the test case to verify update profile using p"
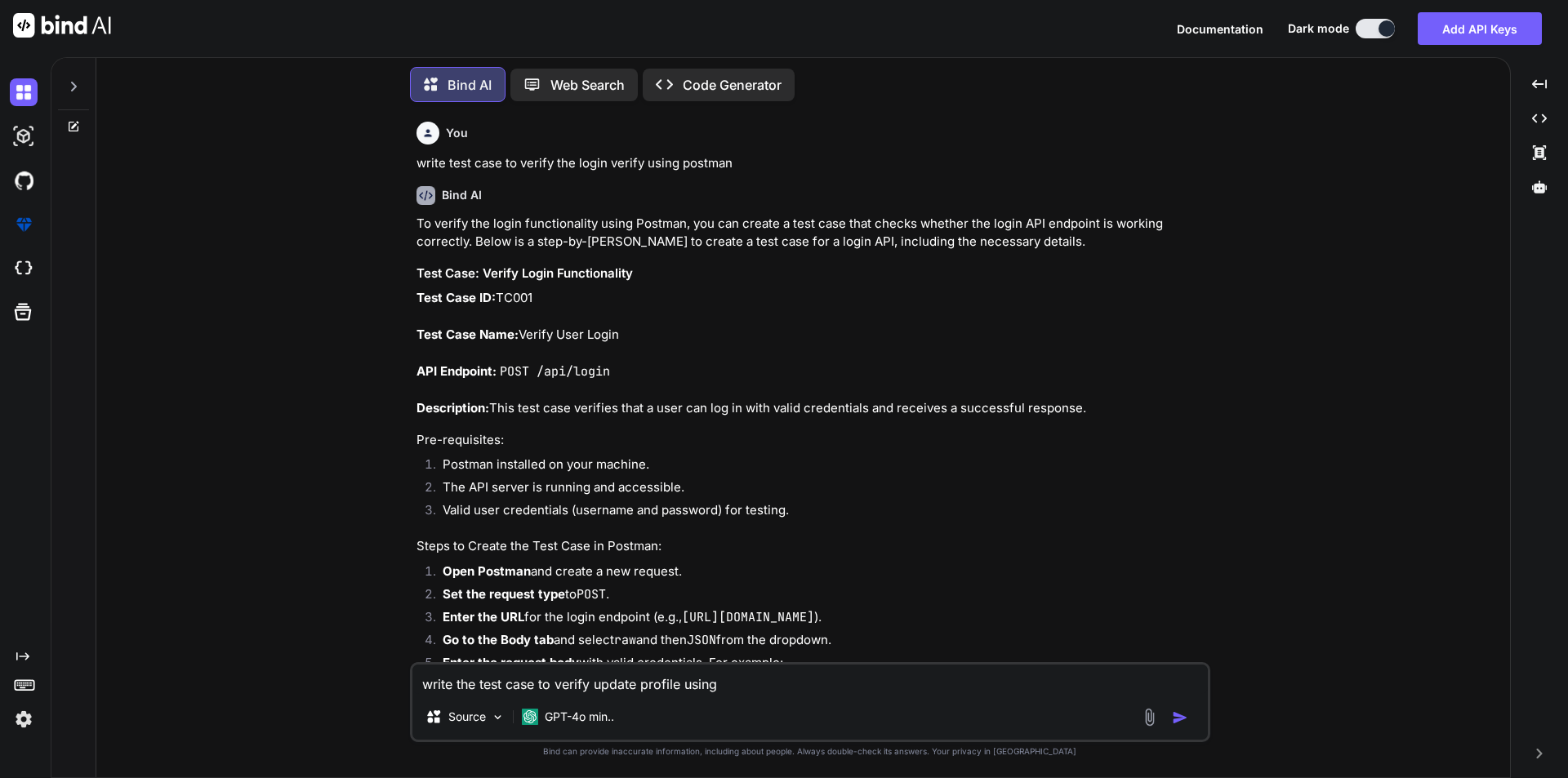
type textarea "x"
type textarea "write the test case to verify update profile using po"
type textarea "x"
type textarea "write the test case to verify update profile using pos"
type textarea "x"
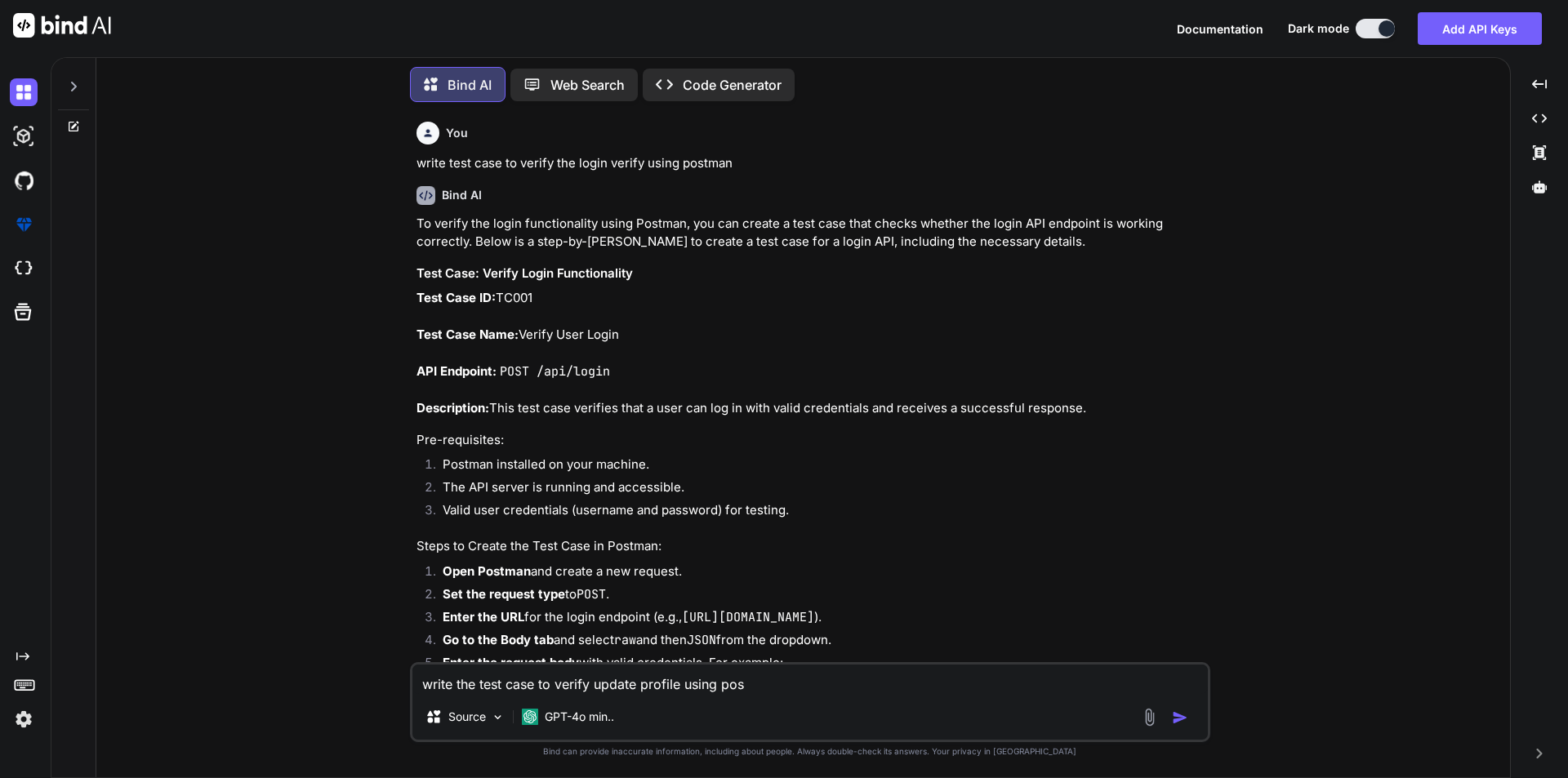
type textarea "write the test case to verify update profile using post"
type textarea "x"
type textarea "write the test case to verify update profile using postm"
type textarea "x"
type textarea "write the test case to verify update profile using postma"
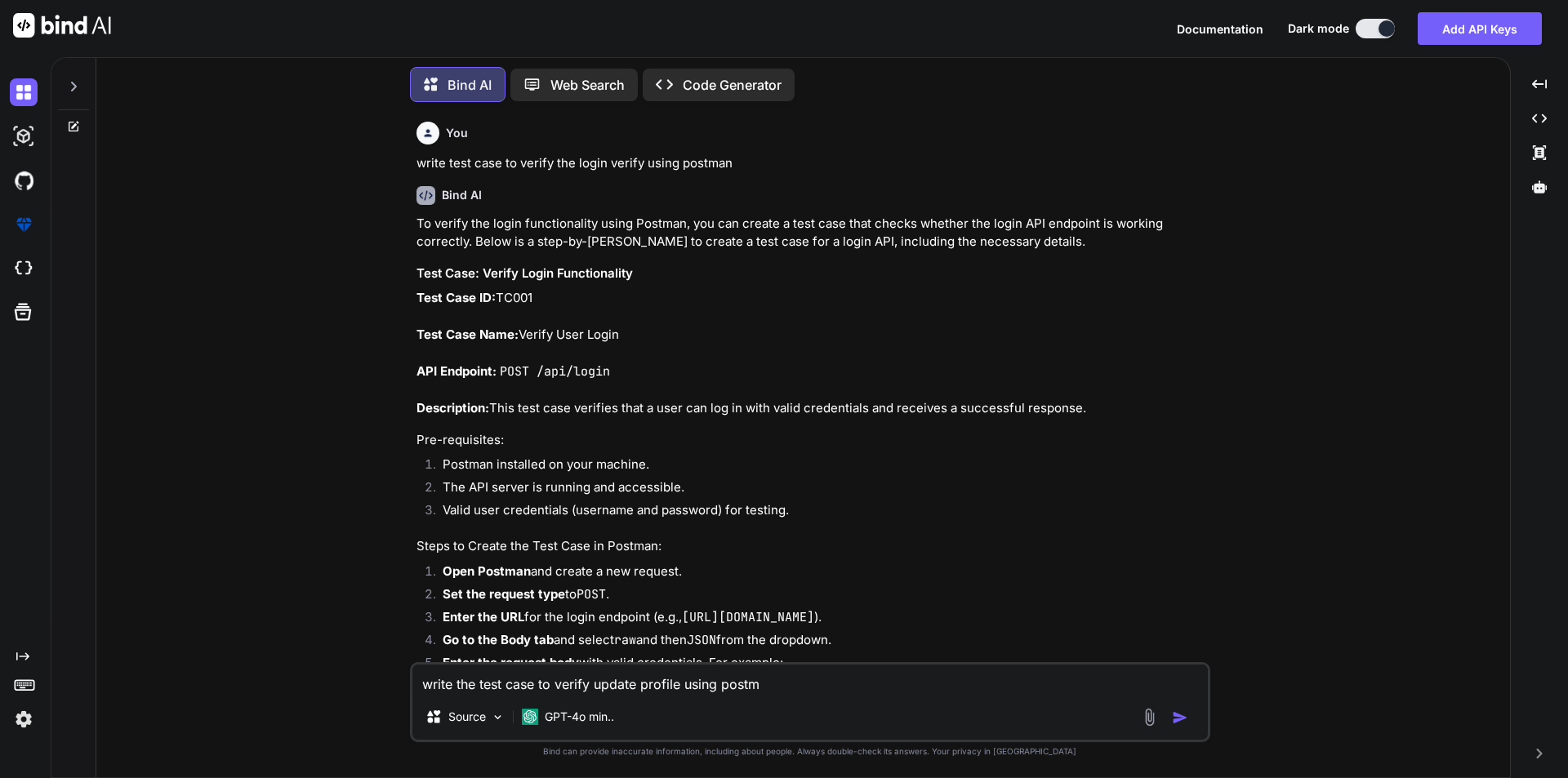
type textarea "x"
type textarea "write the test case to verify update profile using postman"
type textarea "x"
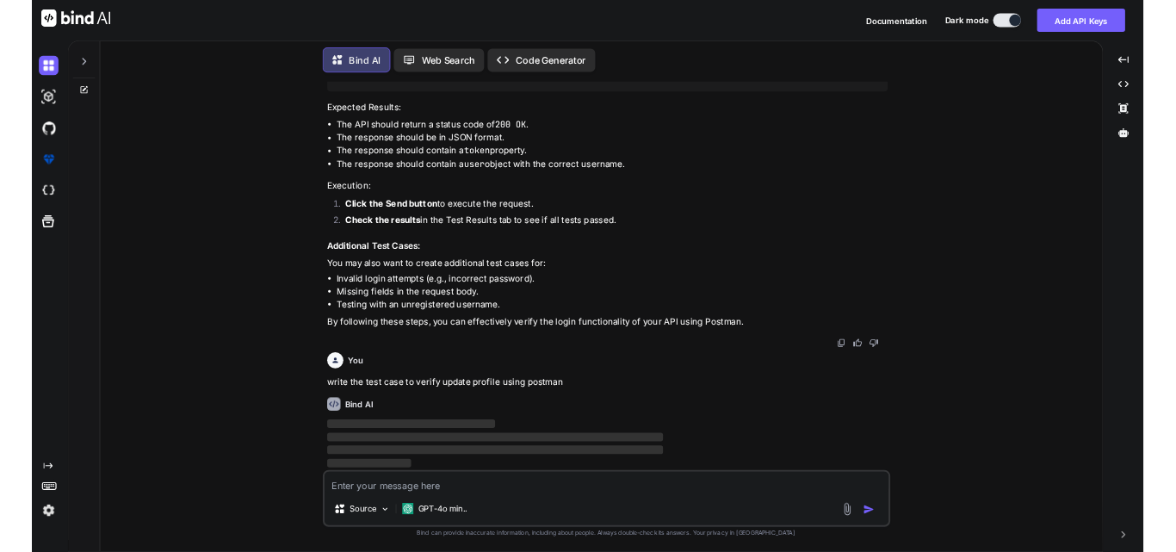
scroll to position [1124, 0]
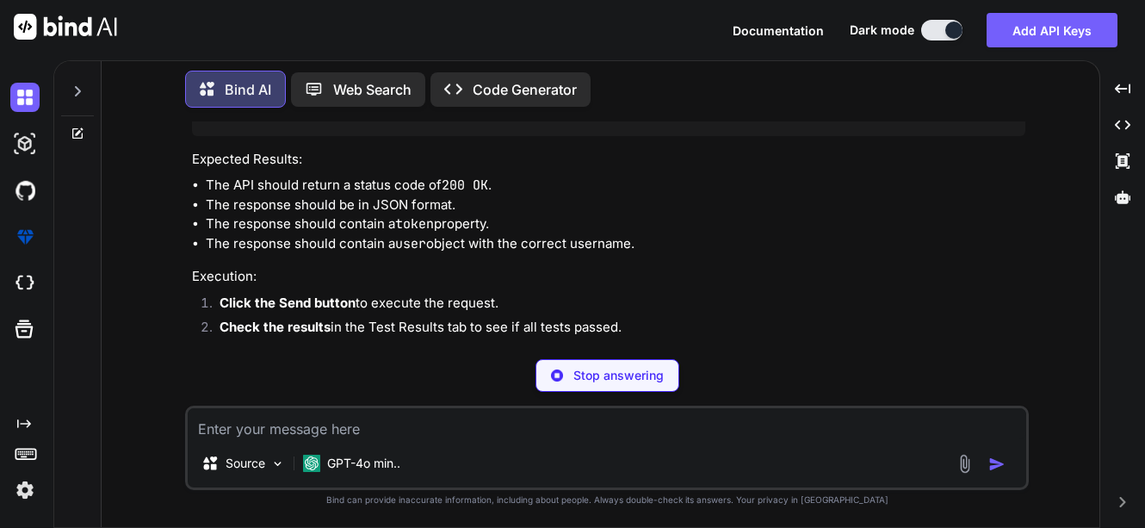
type textarea "x"
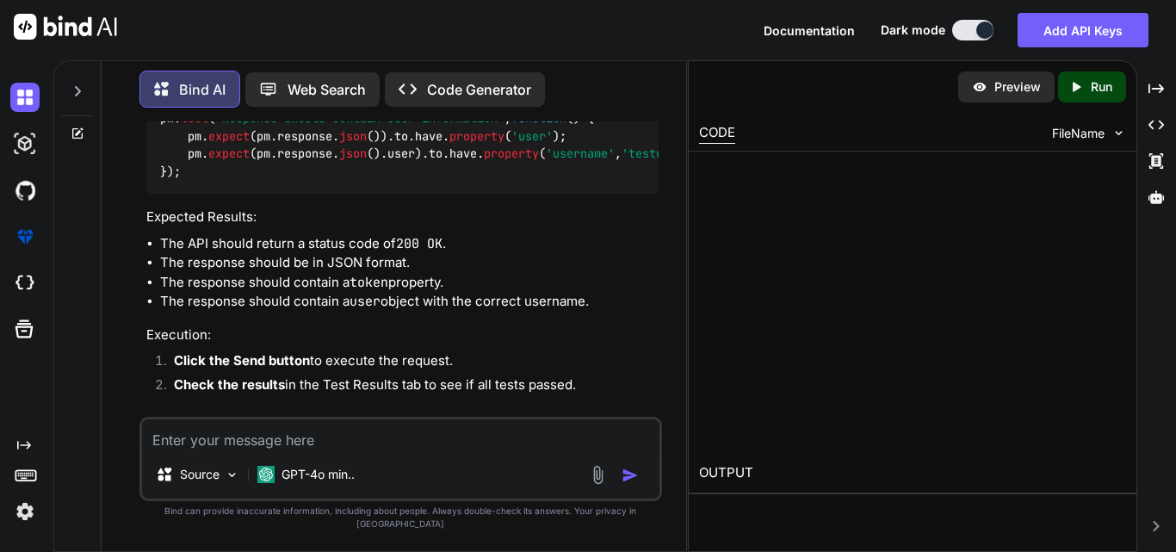
scroll to position [1163, 0]
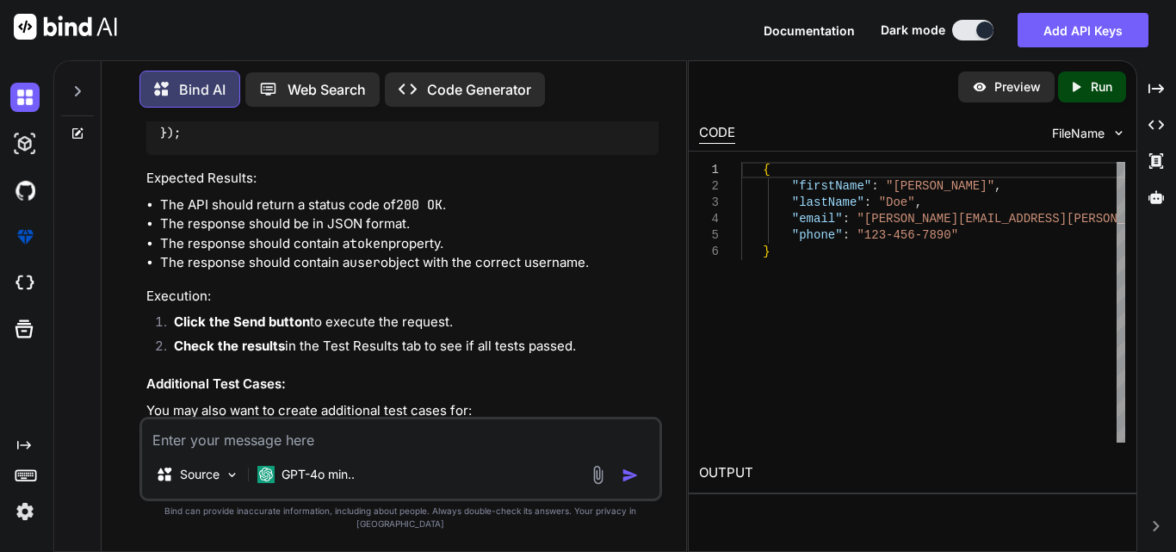
type textarea "x"
click at [1157, 78] on div "Created with Pixso." at bounding box center [1156, 88] width 25 height 29
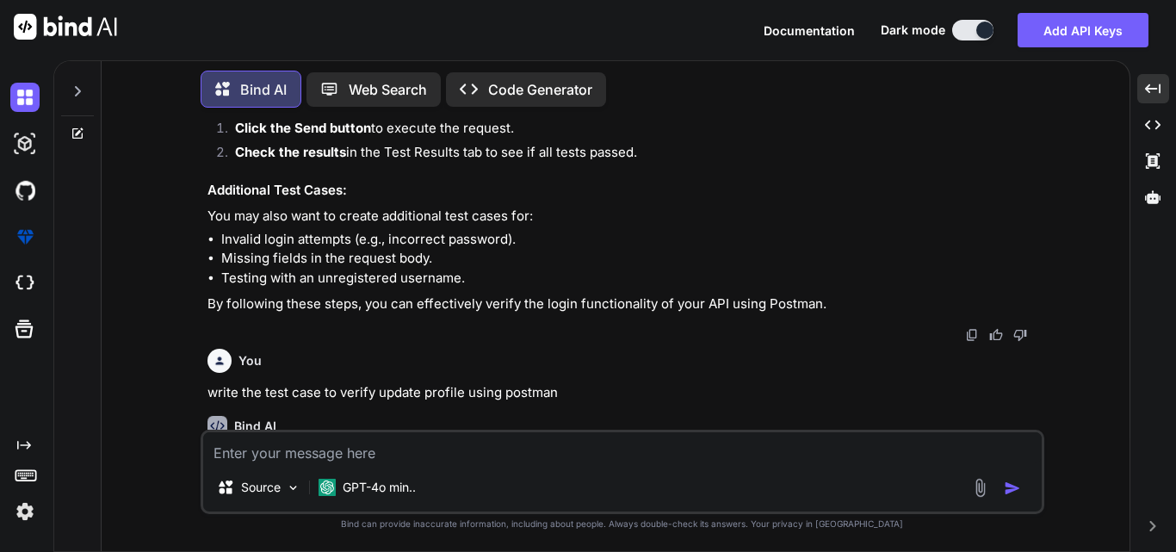
scroll to position [1350, 0]
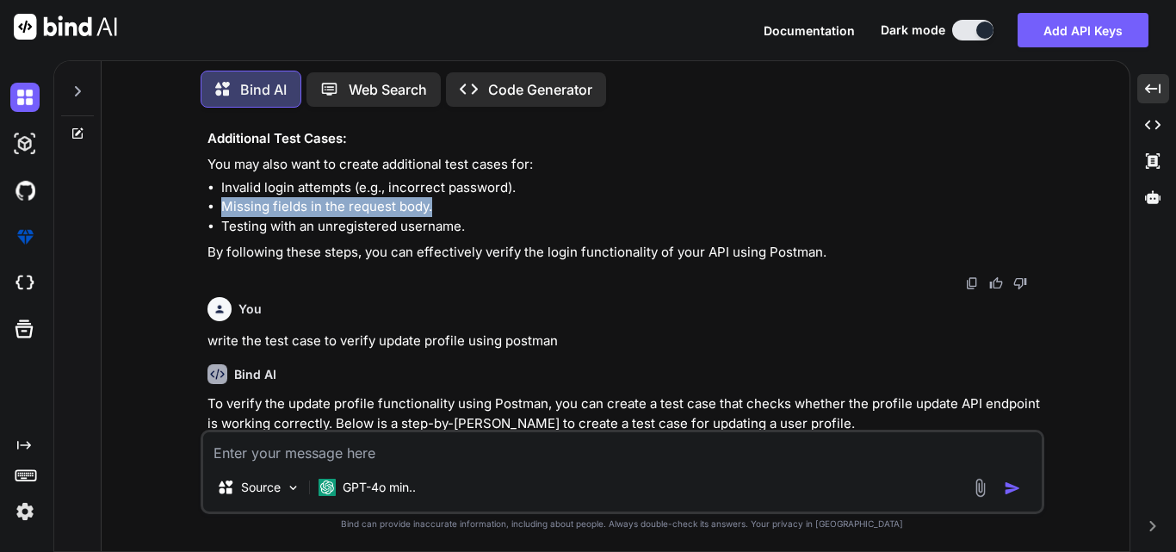
drag, startPoint x: 219, startPoint y: 202, endPoint x: 443, endPoint y: 205, distance: 223.8
click at [443, 205] on ul "Invalid login attempts (e.g., incorrect password). Missing fields in the reques…" at bounding box center [623, 207] width 833 height 59
copy li "Missing fields in the request body."
click at [423, 447] on textarea at bounding box center [622, 447] width 838 height 31
paste textarea "Missing fields in the request body."
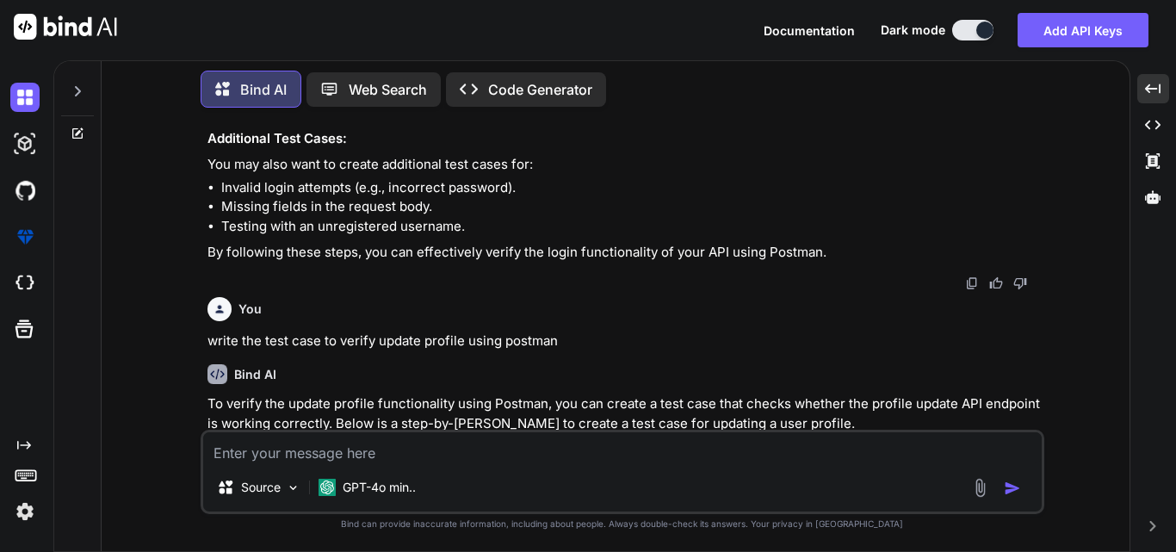
type textarea "Missing fields in the request body."
type textarea "x"
type textarea "wMissing fields in the request body."
type textarea "x"
type textarea "wrMissing fields in the request body."
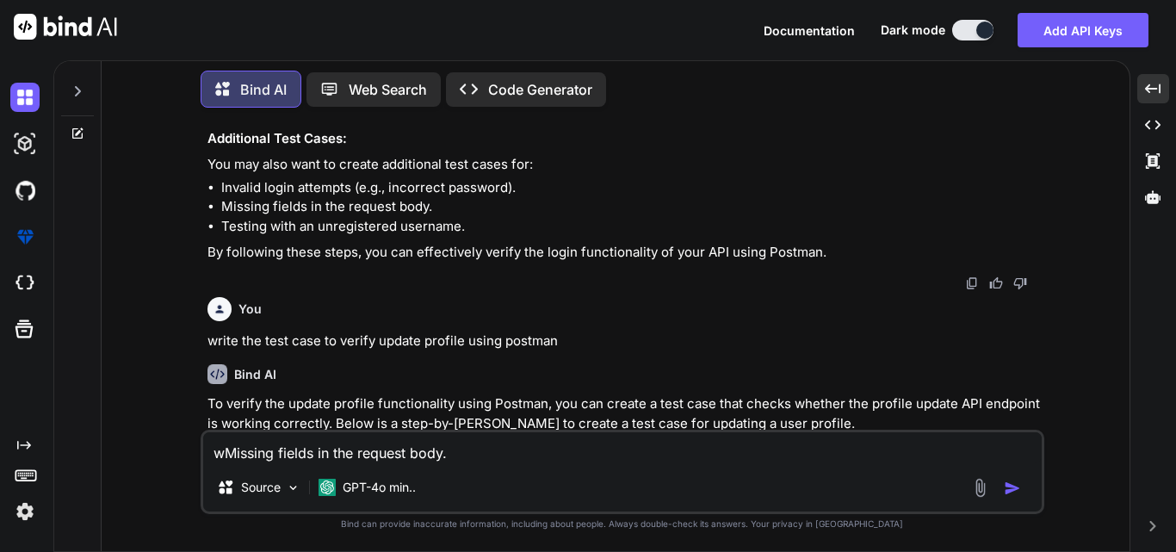
type textarea "x"
type textarea "wriMissing fields in the request body."
type textarea "x"
type textarea "writMissing fields in the request body."
type textarea "x"
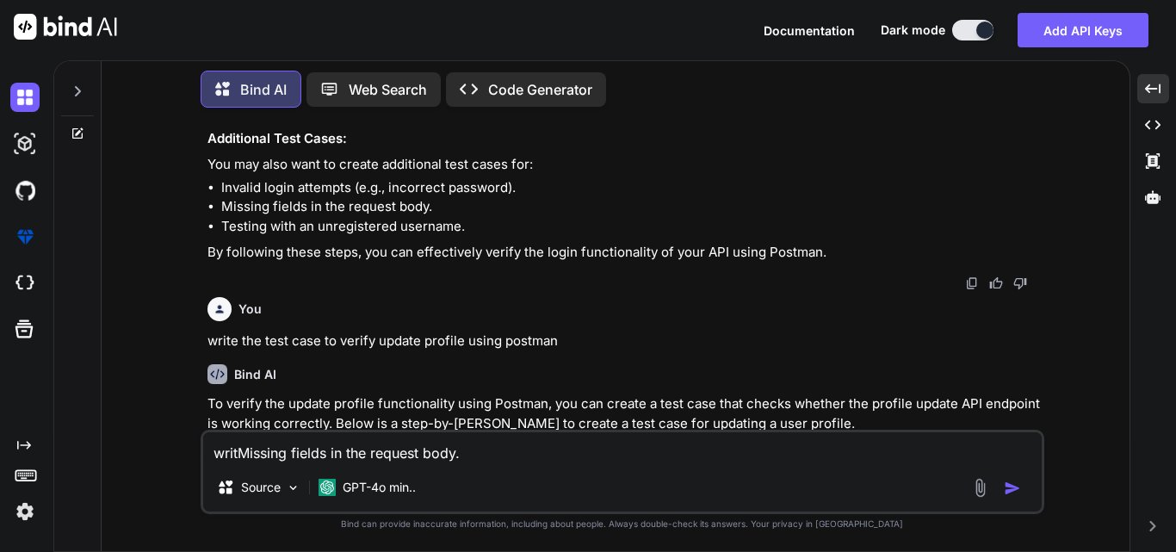
type textarea "writeMissing fields in the request body."
type textarea "x"
type textarea "write Missing fields in the request body."
type textarea "x"
type textarea "write tMissing fields in the request body."
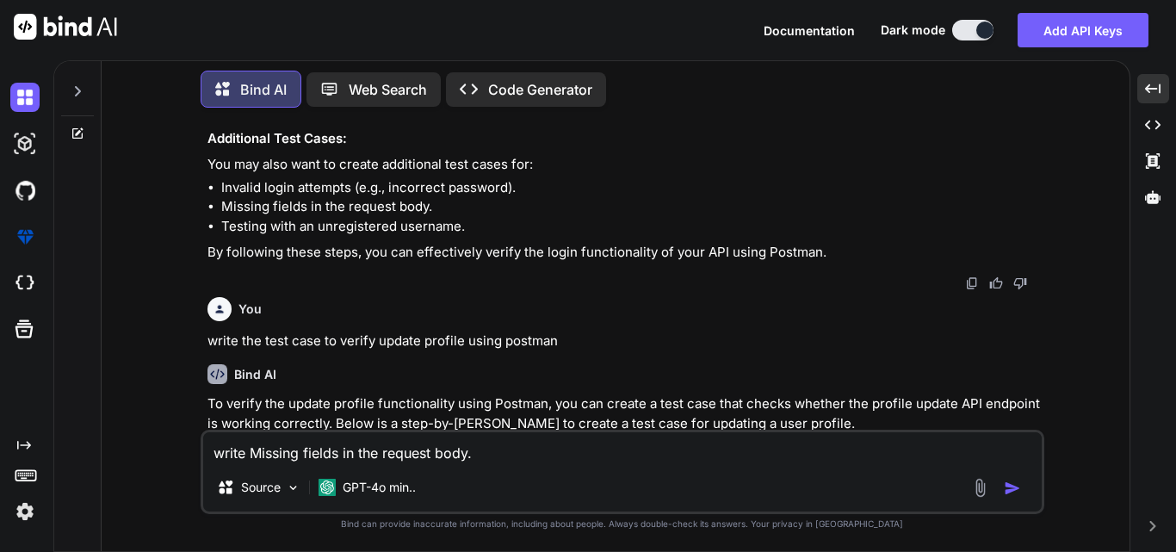
type textarea "x"
type textarea "write teMissing fields in the request body."
type textarea "x"
type textarea "write testMissing fields in the request body."
type textarea "x"
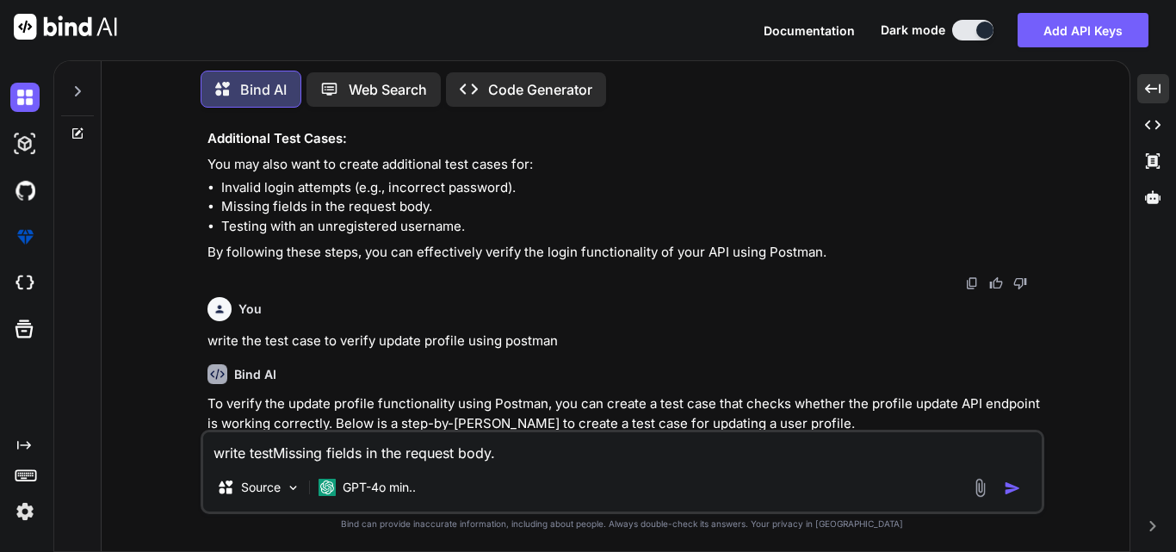
type textarea "write test Missing fields in the request body."
type textarea "x"
type textarea "write test cMissing fields in the request body."
type textarea "x"
type textarea "write test caMissing fields in the request body."
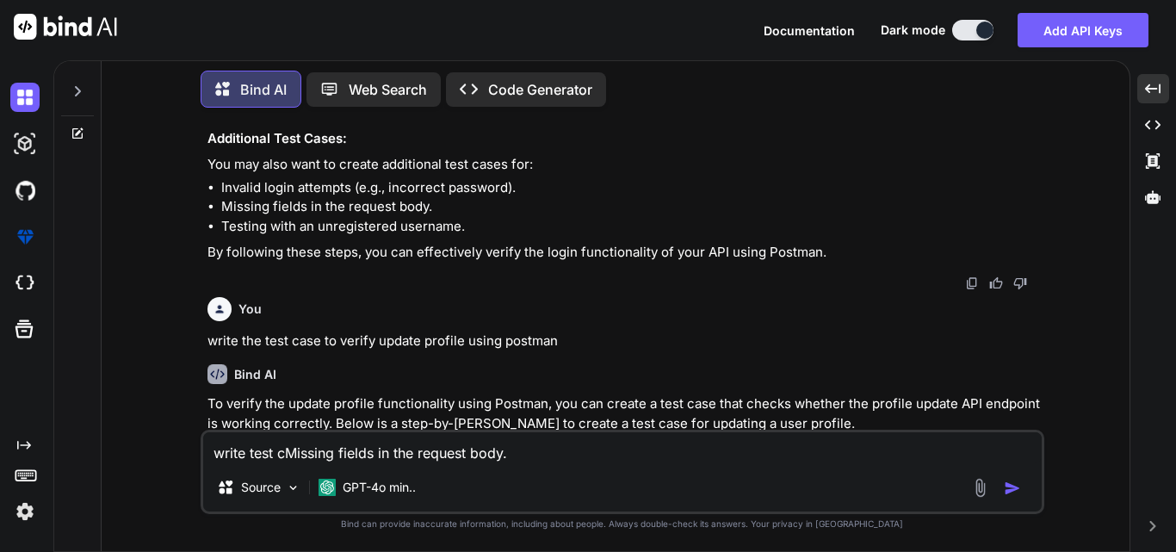
type textarea "x"
type textarea "write test casMissing fields in the request body."
type textarea "x"
type textarea "write test caseMissing fields in the request body."
type textarea "x"
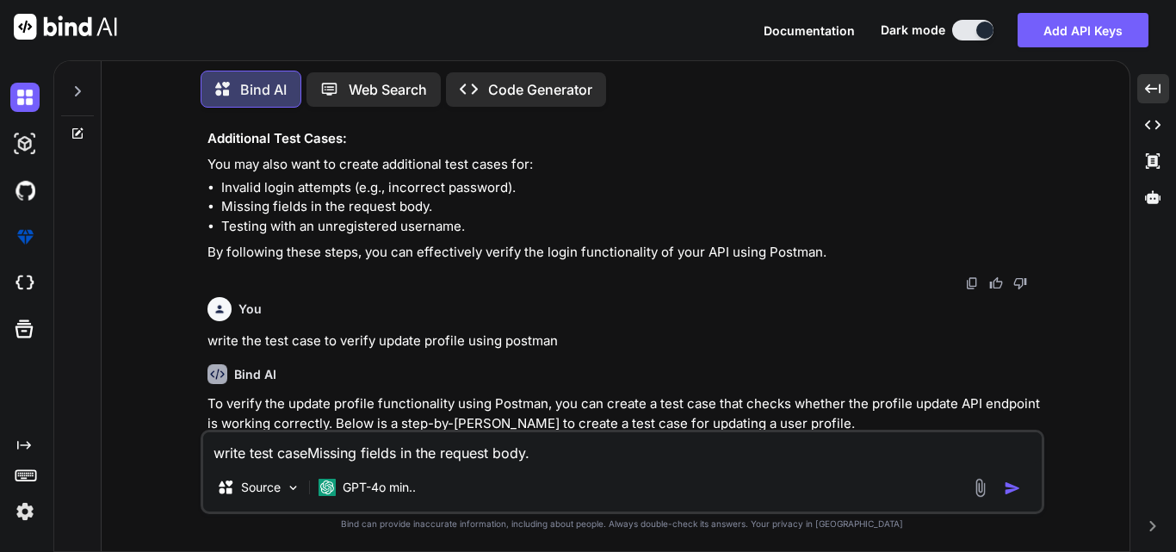
type textarea "write test case Missing fields in the request body."
type textarea "x"
type textarea "write test case fMissing fields in the request body."
type textarea "x"
type textarea "write test case foMissing fields in the request body."
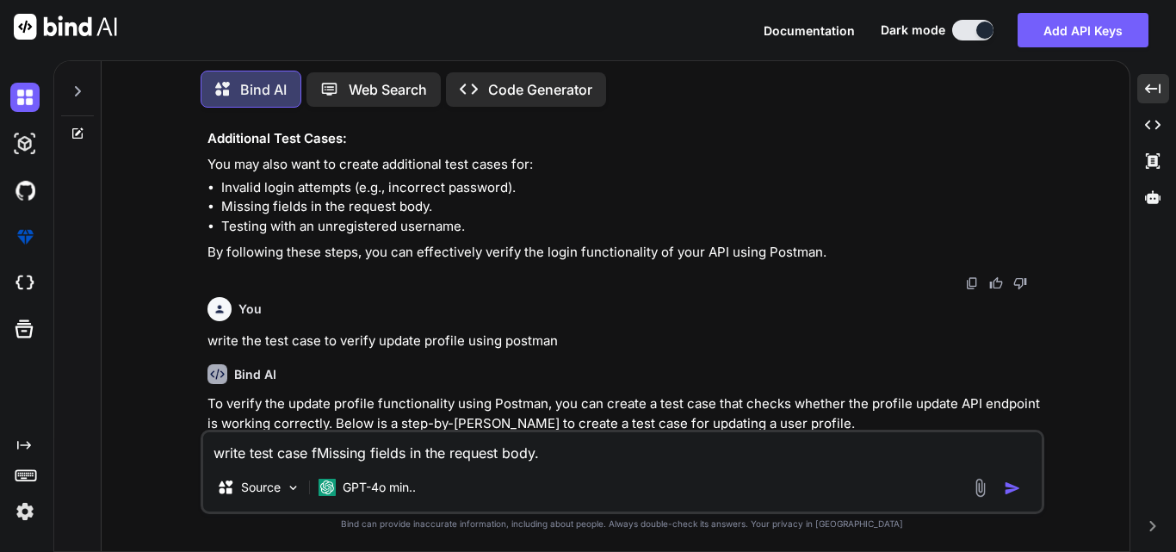
type textarea "x"
type textarea "write test case forMissing fields in the request body."
type textarea "x"
type textarea "write test case for Missing fields in the request body."
type textarea "x"
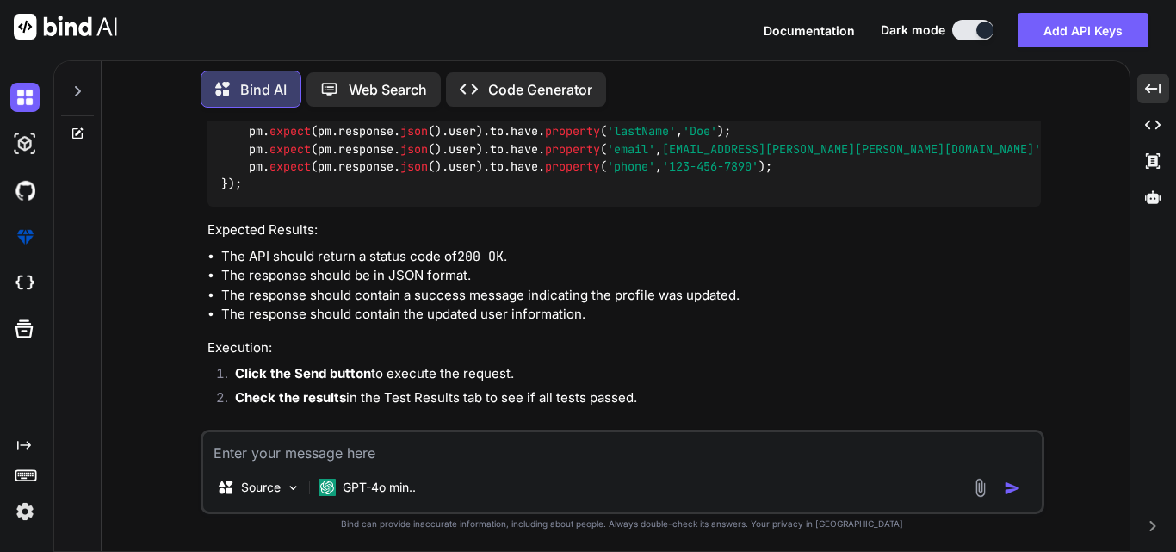
scroll to position [3082, 0]
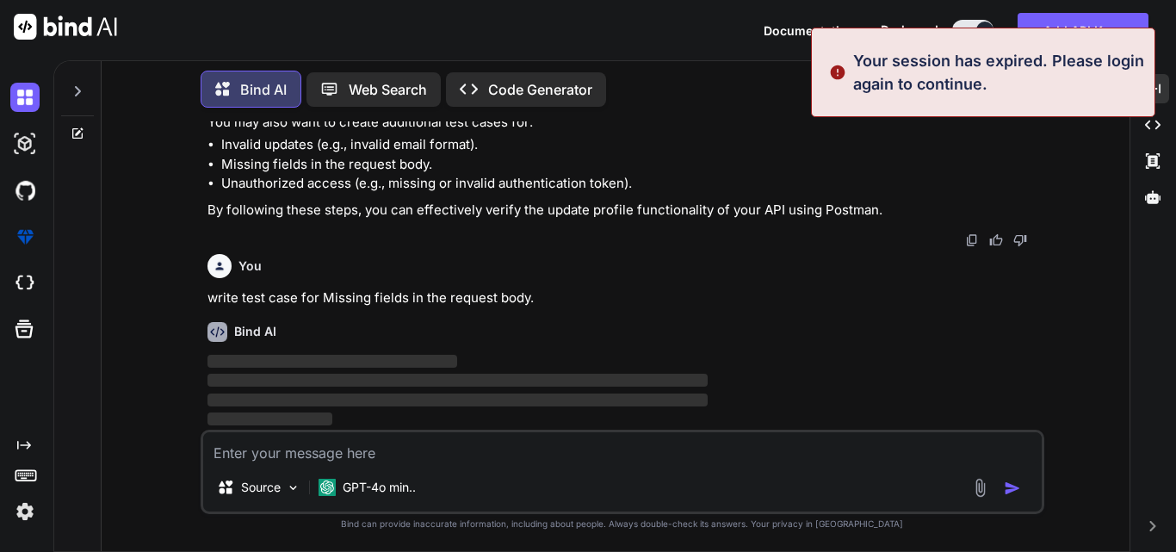
type textarea "x"
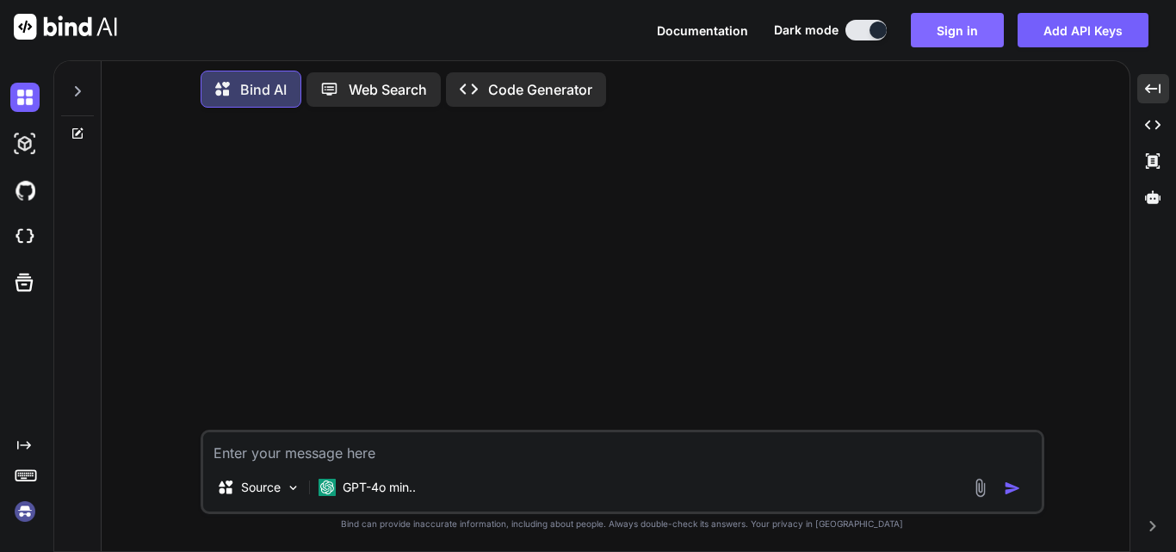
type textarea "write test case for Missing fields in the request body."
click at [956, 34] on button "Sign in" at bounding box center [957, 30] width 93 height 34
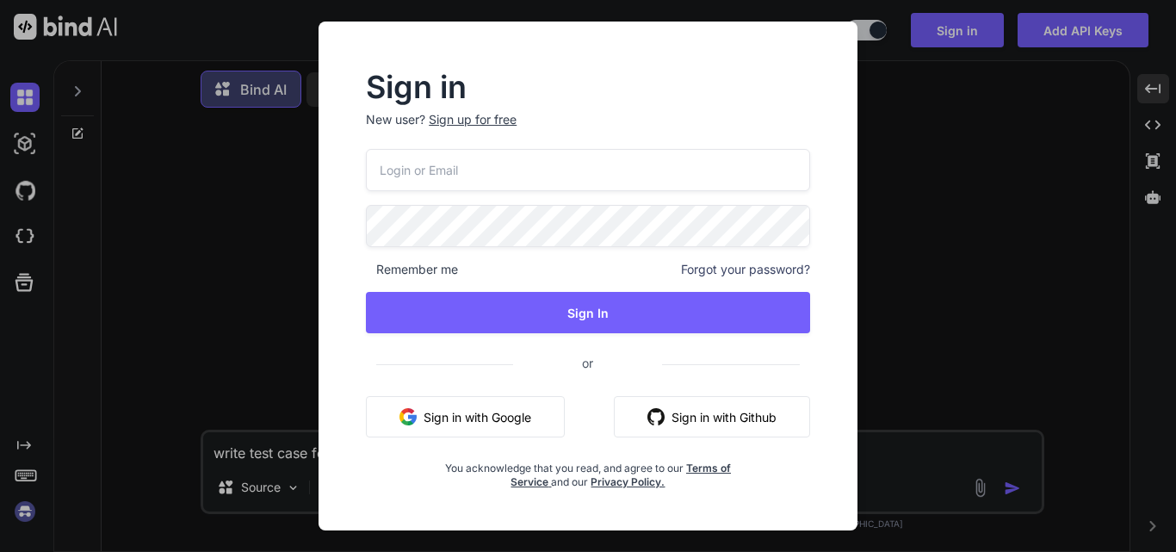
click at [578, 162] on input "email" at bounding box center [588, 170] width 444 height 42
type input "sandeep@yopmail.com"
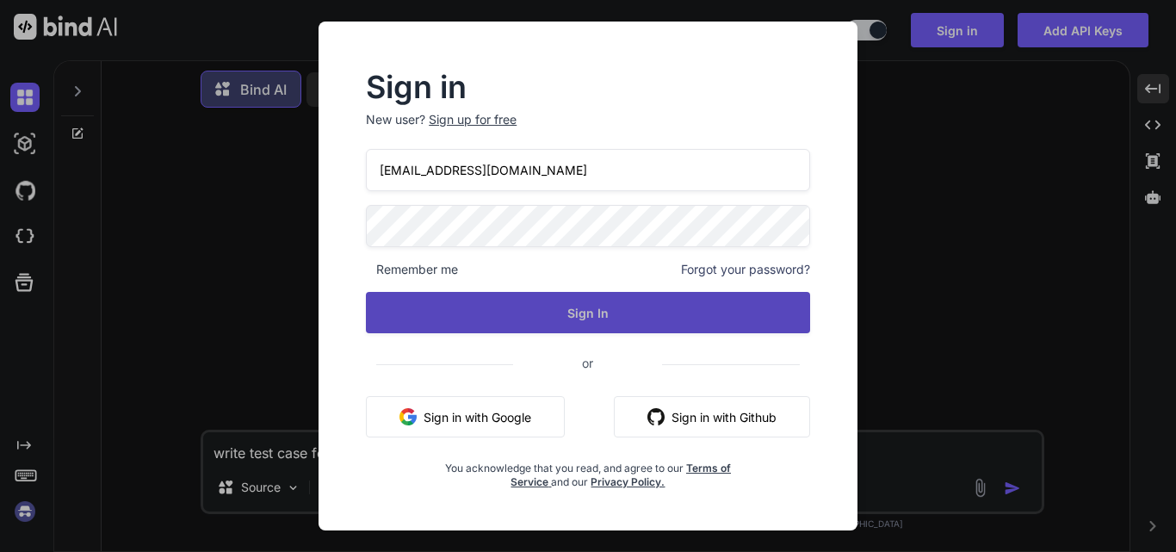
click at [565, 306] on button "Sign In" at bounding box center [588, 312] width 444 height 41
click at [583, 311] on button "Sign In" at bounding box center [588, 312] width 444 height 41
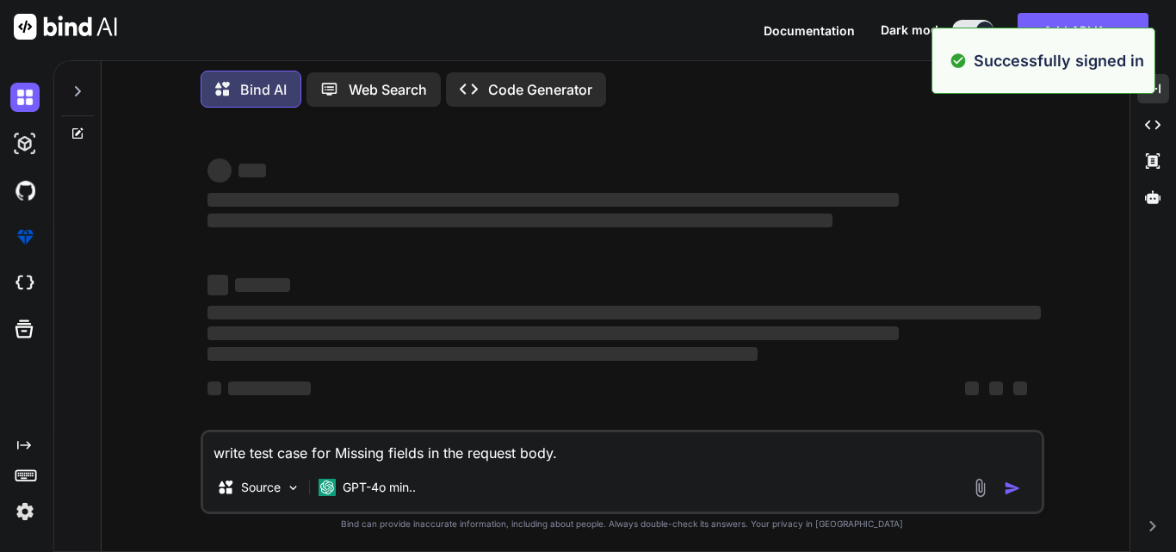
click at [577, 449] on textarea "write test case for Missing fields in the request body." at bounding box center [622, 447] width 838 height 31
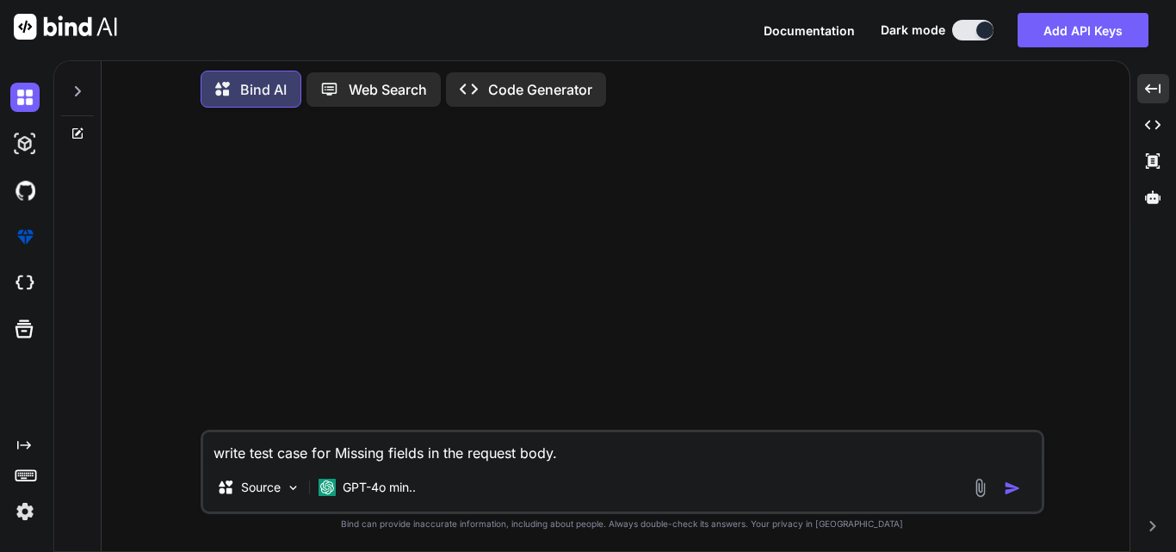
type textarea "x"
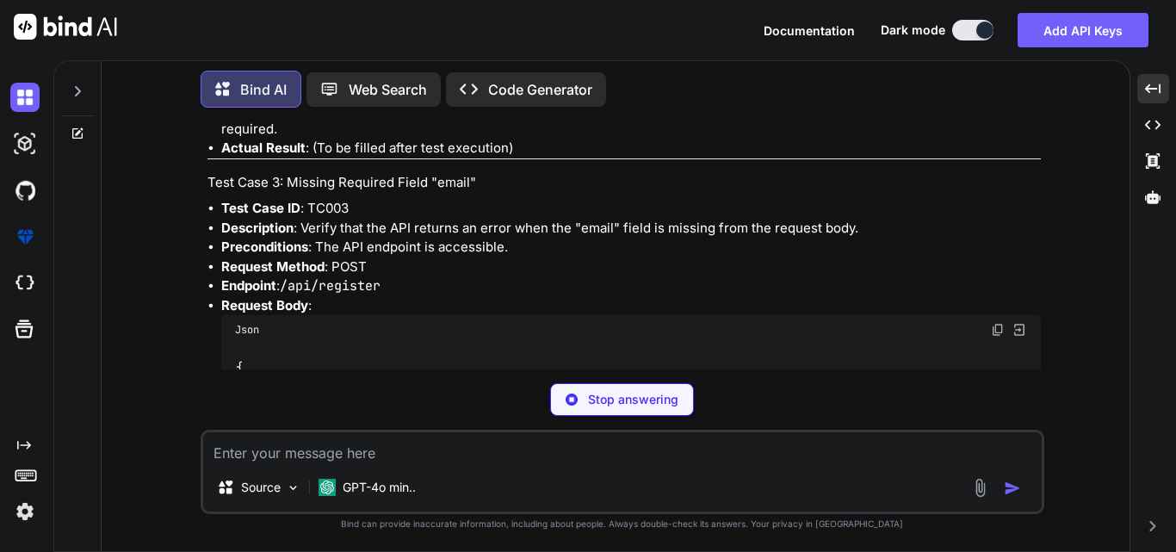
scroll to position [861, 0]
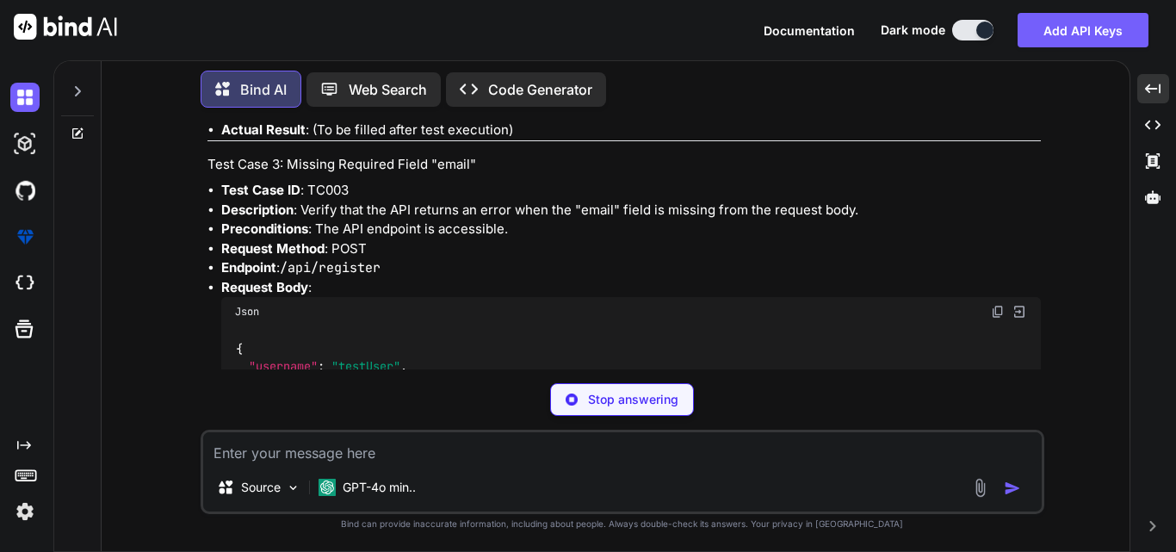
type textarea "x"
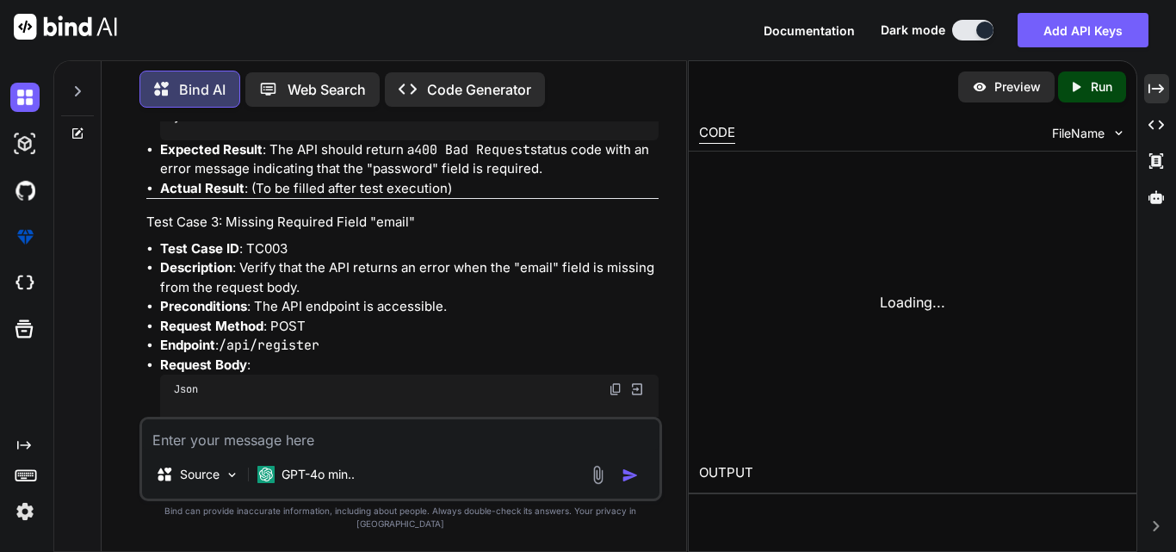
scroll to position [919, 0]
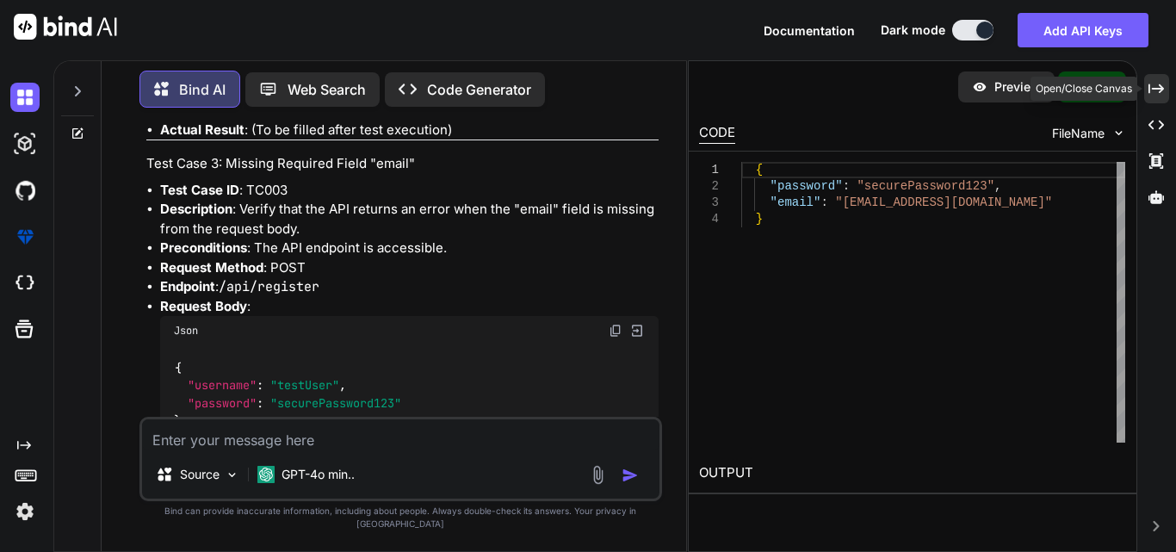
click at [1151, 90] on icon "Created with Pixso." at bounding box center [1155, 88] width 15 height 15
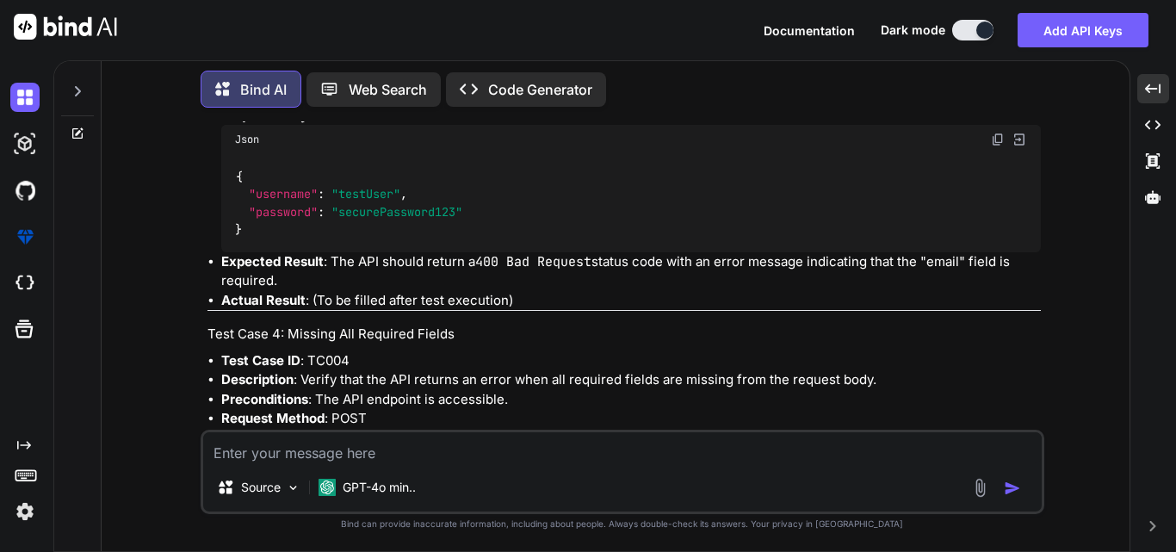
scroll to position [1330, 0]
